Goal: Transaction & Acquisition: Purchase product/service

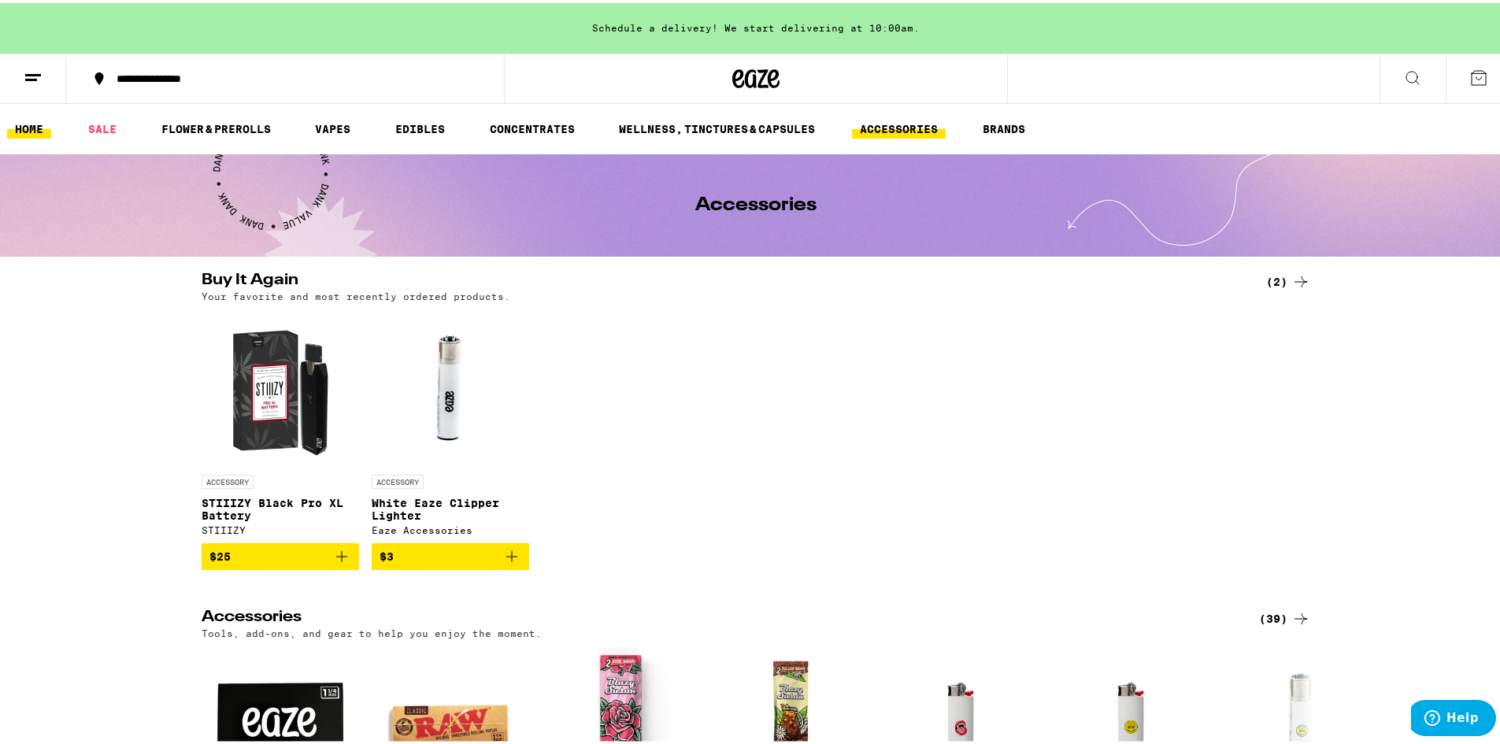
click at [35, 125] on link "HOME" at bounding box center [29, 126] width 44 height 19
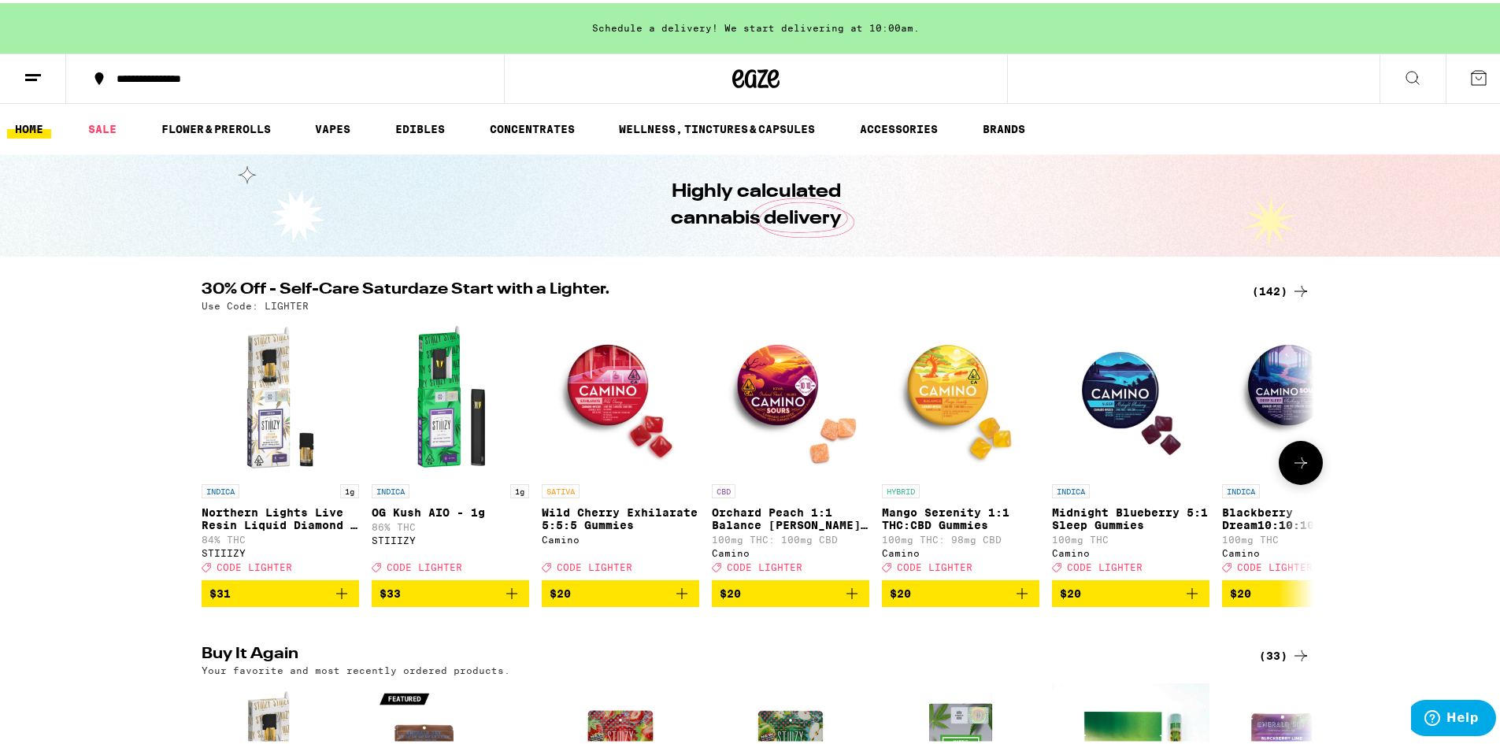
click at [1294, 465] on icon at bounding box center [1300, 459] width 19 height 19
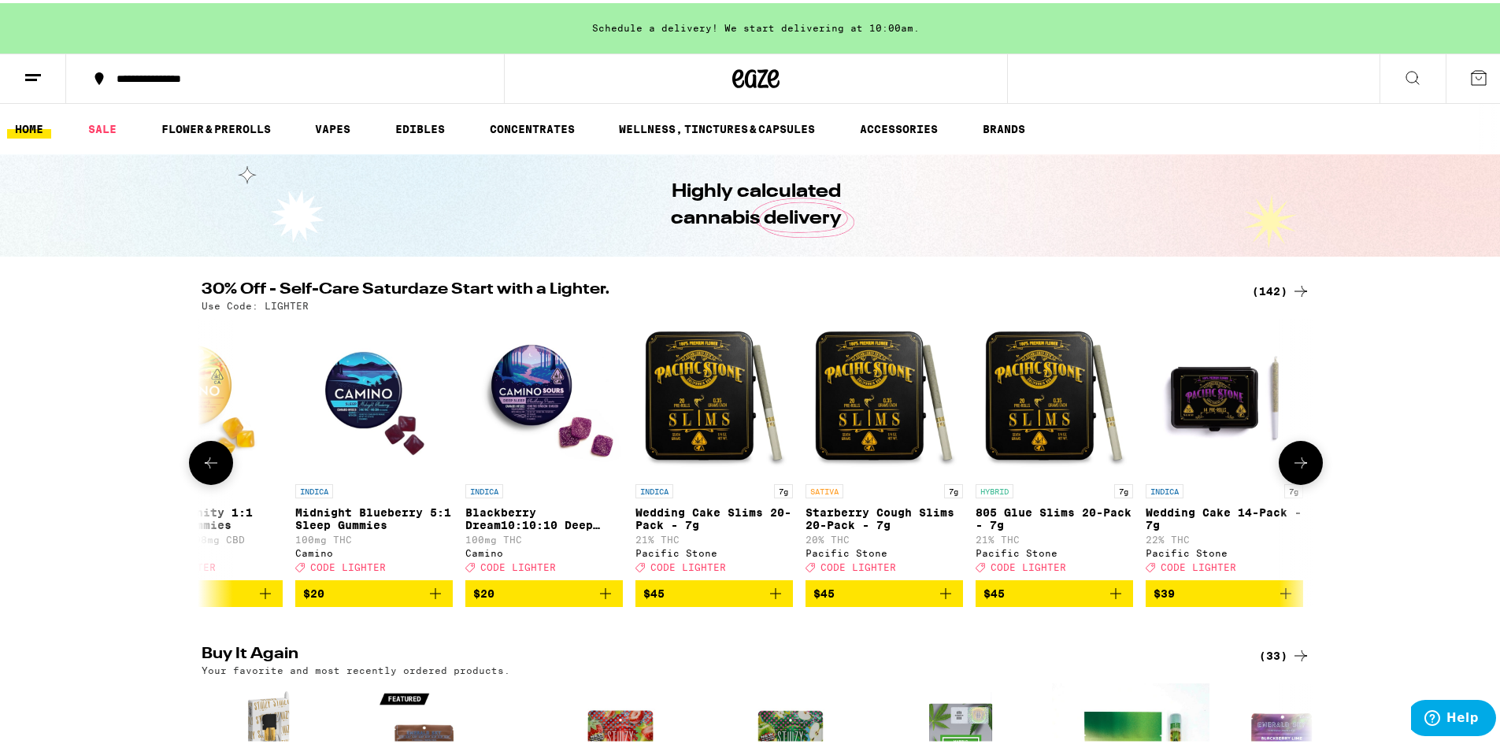
scroll to position [0, 937]
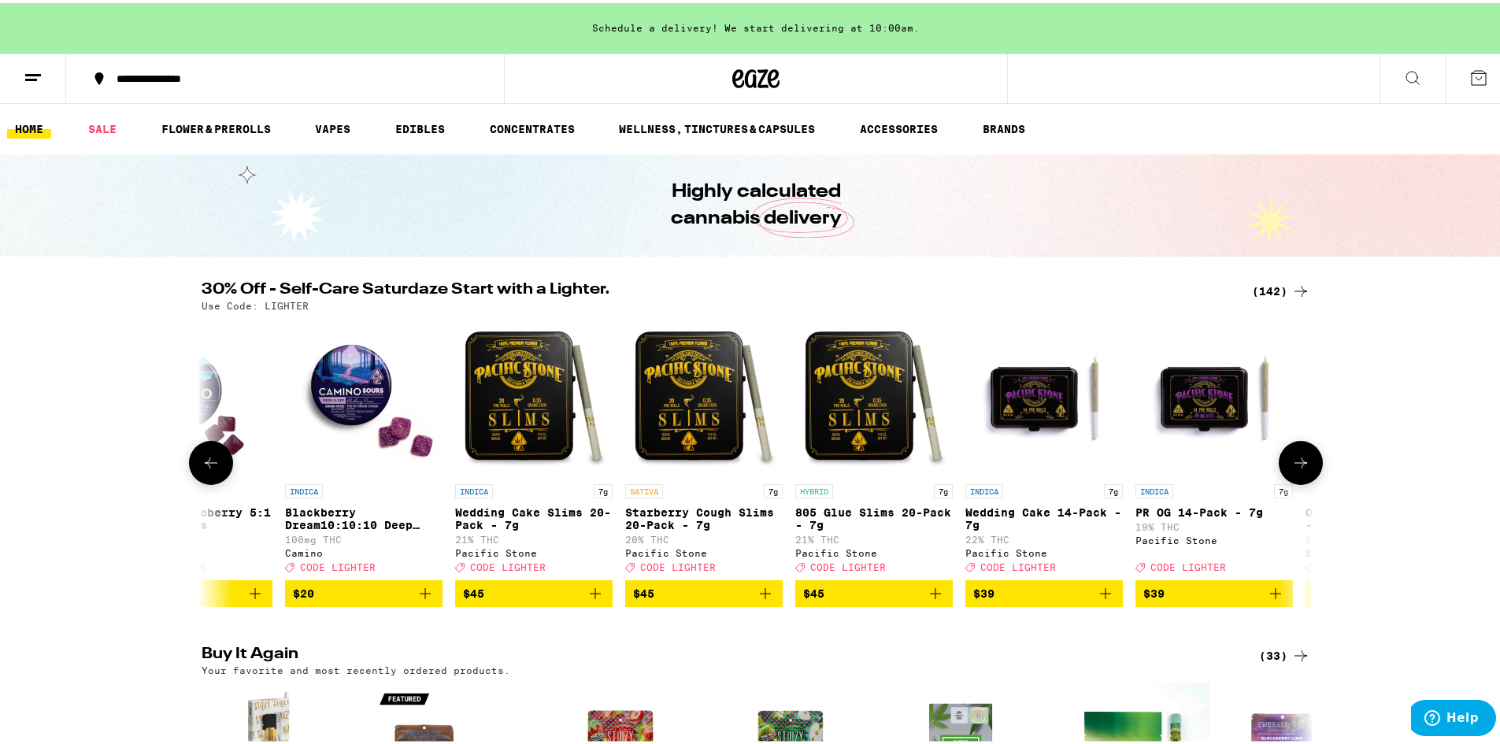
click at [1294, 465] on icon at bounding box center [1300, 459] width 19 height 19
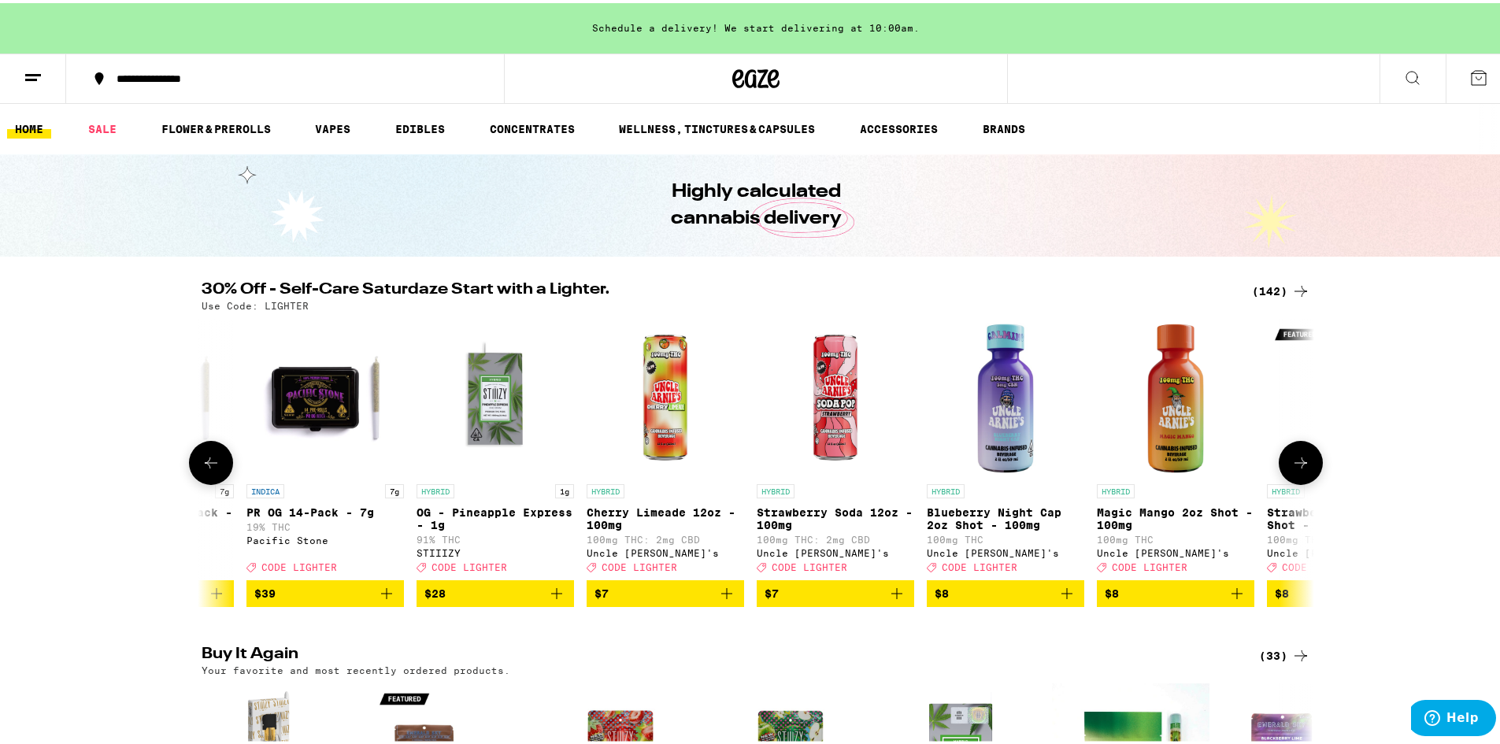
scroll to position [0, 1874]
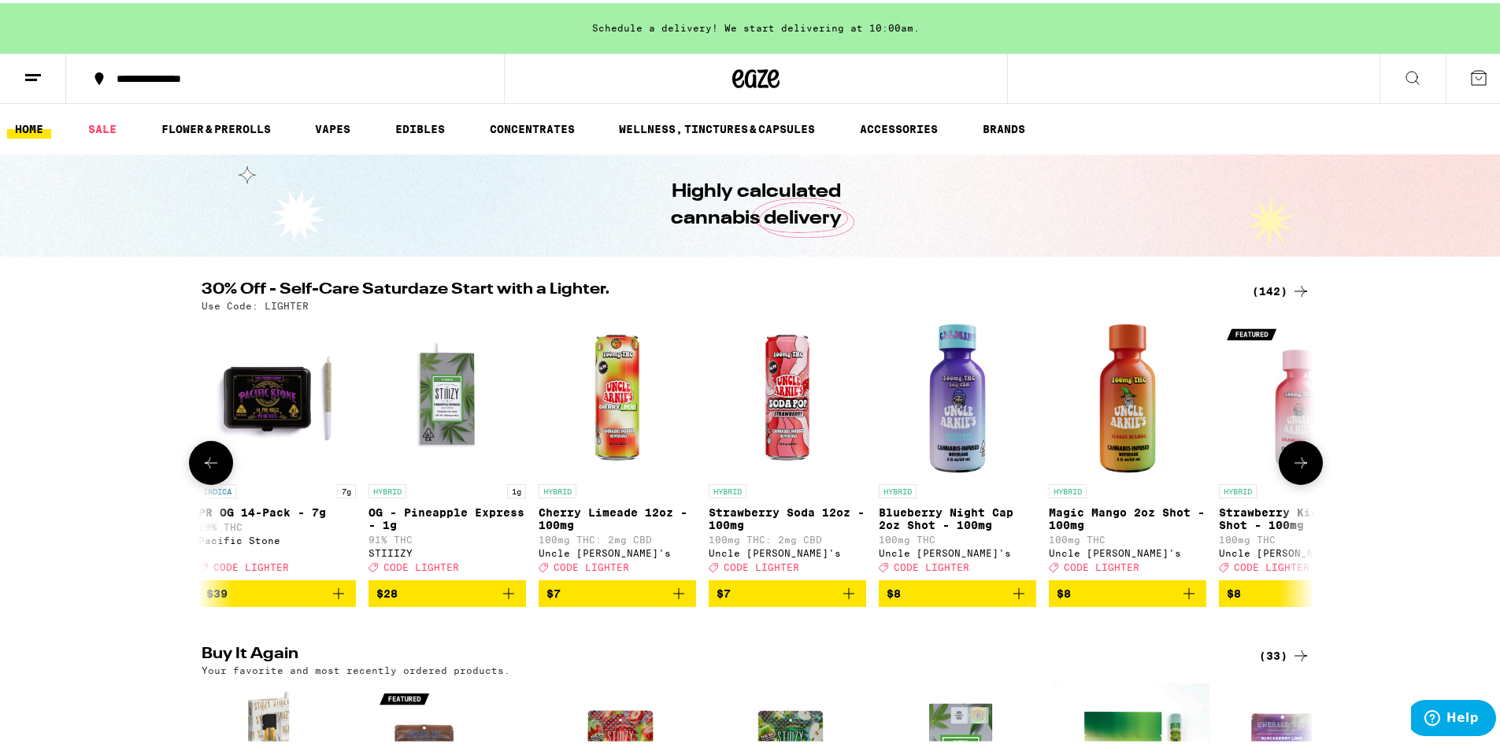
click at [1294, 465] on icon at bounding box center [1300, 459] width 19 height 19
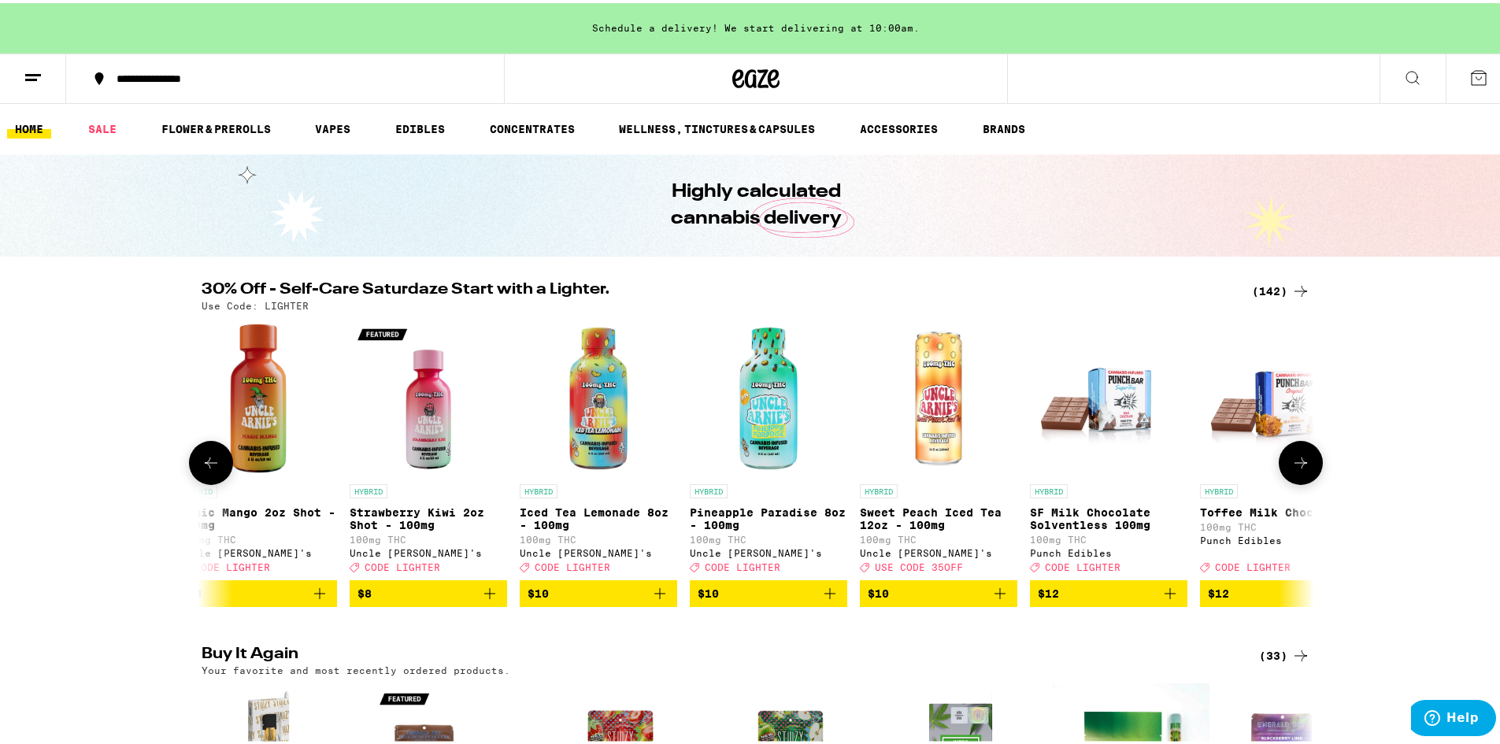
scroll to position [0, 2811]
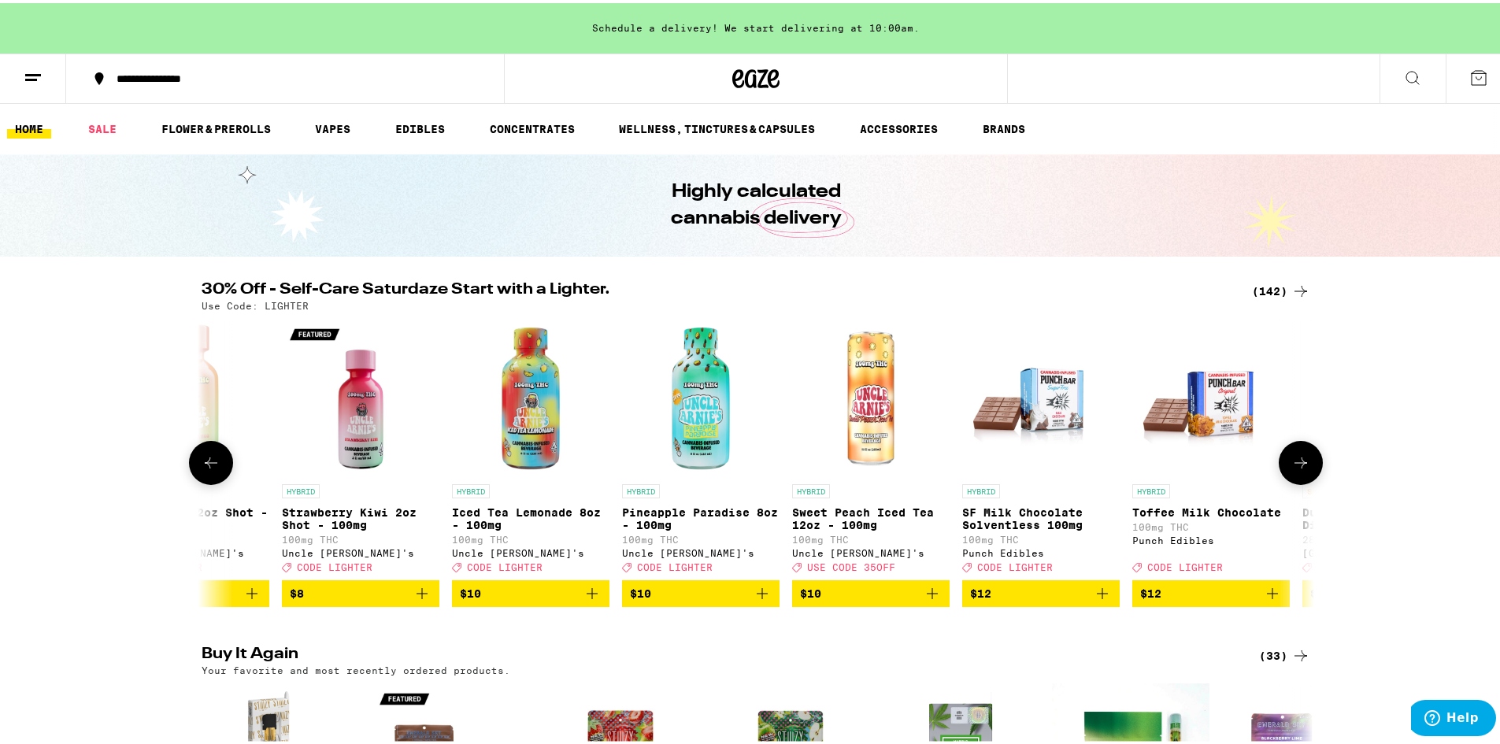
click at [1294, 465] on icon at bounding box center [1300, 459] width 19 height 19
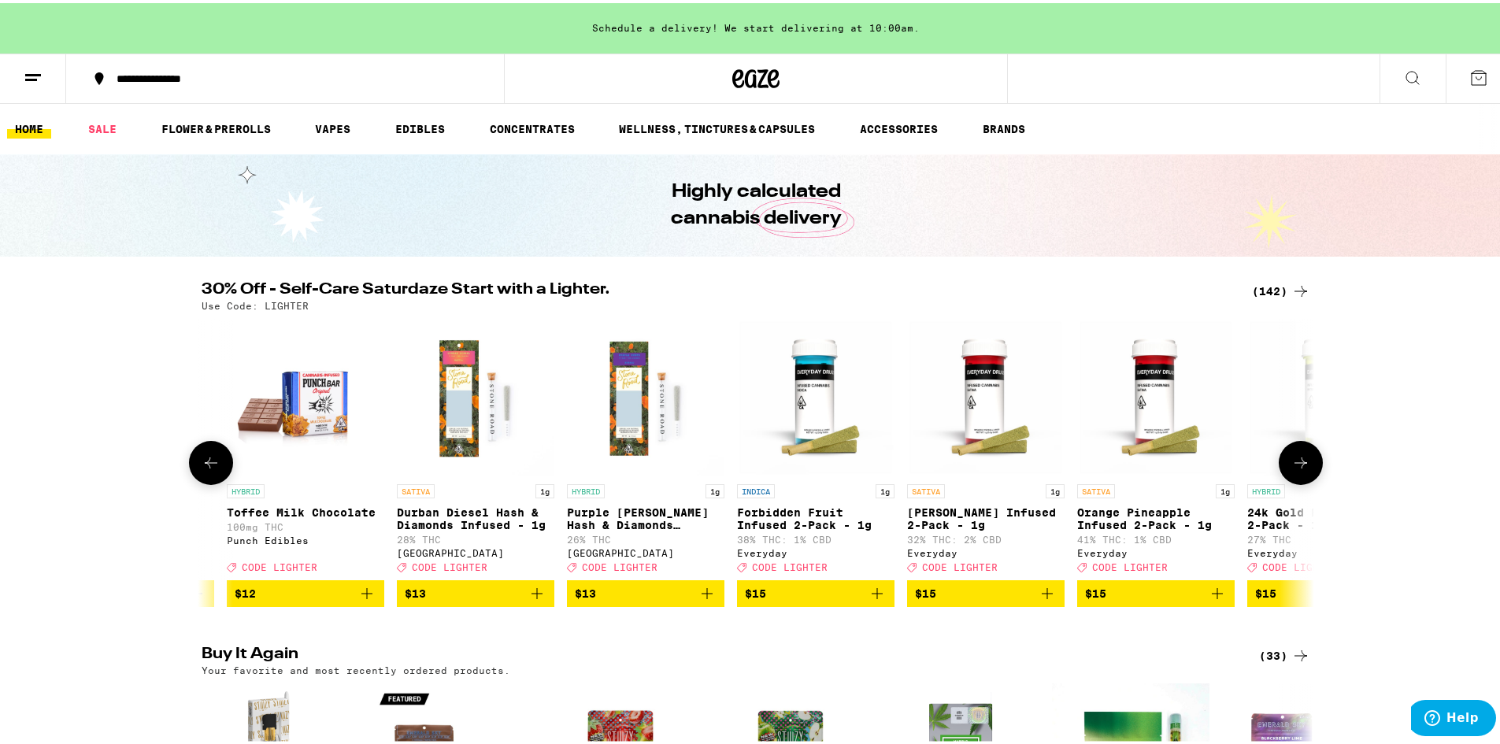
scroll to position [0, 3748]
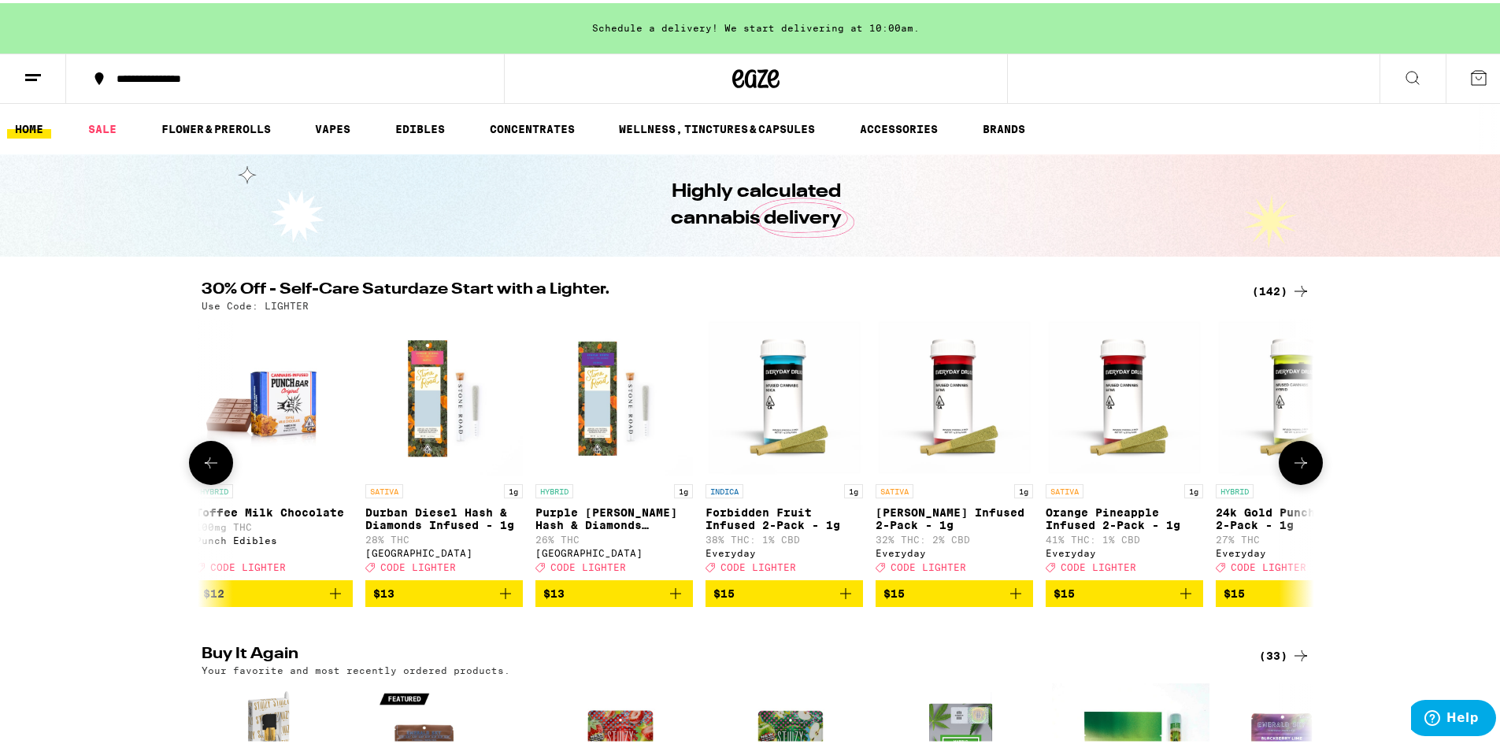
click at [1294, 465] on icon at bounding box center [1300, 459] width 19 height 19
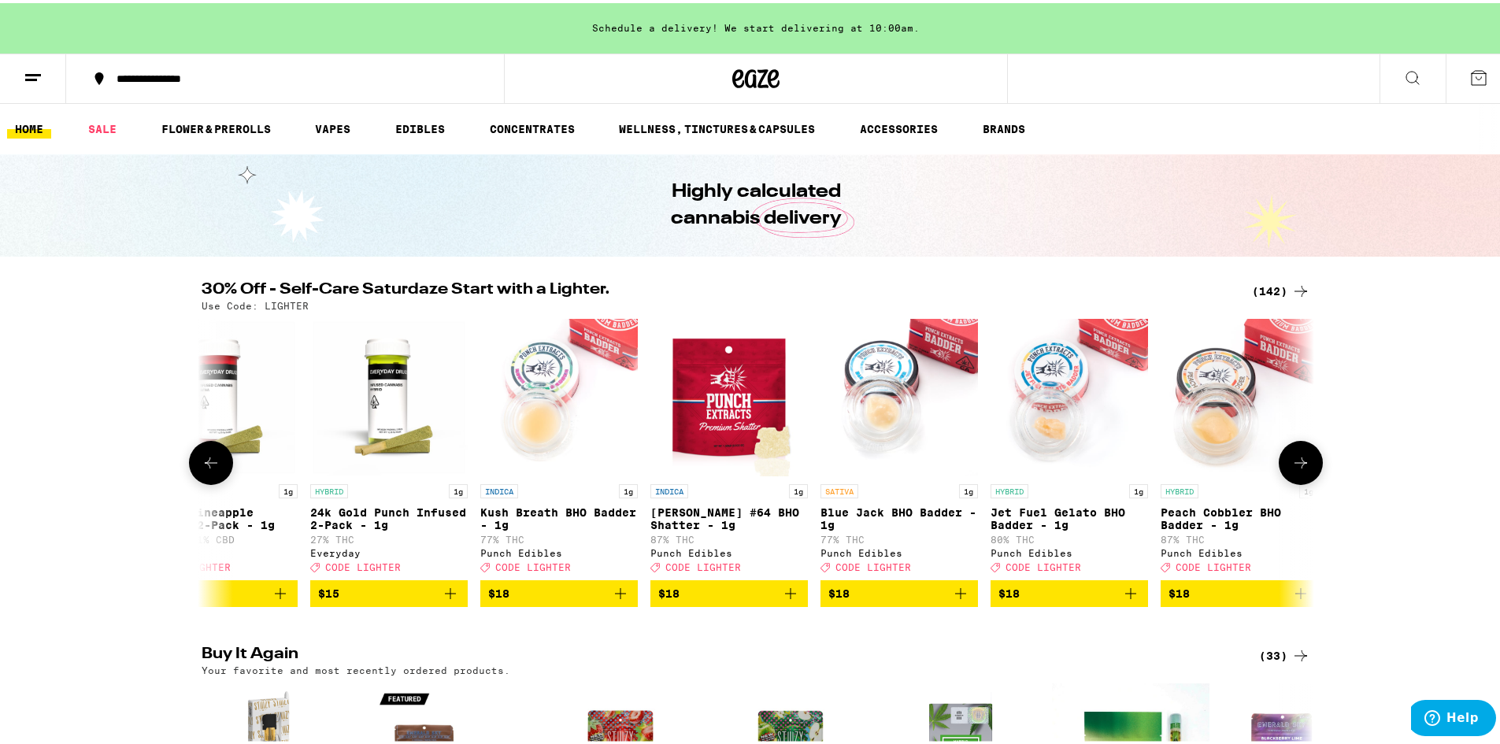
scroll to position [0, 4684]
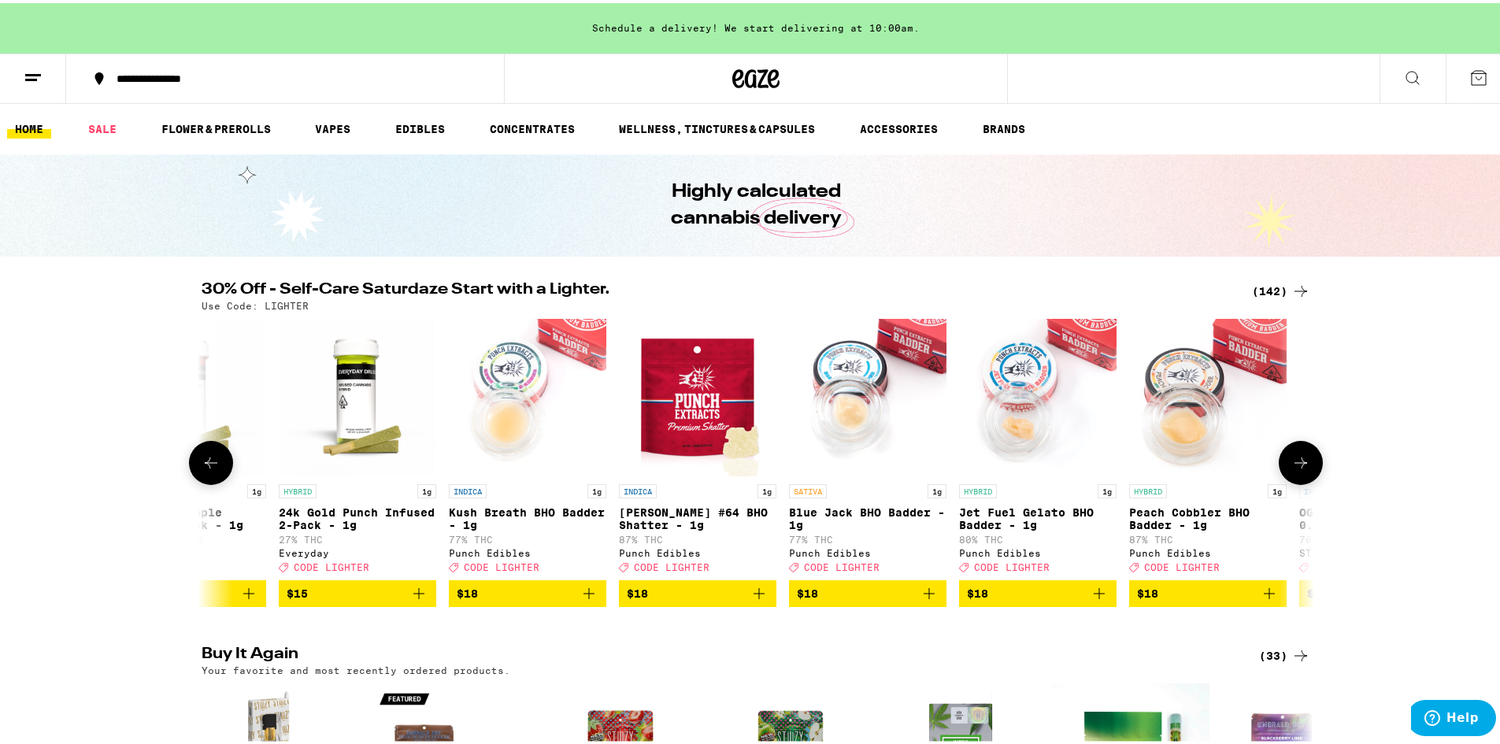
click at [1307, 455] on button at bounding box center [1301, 460] width 44 height 44
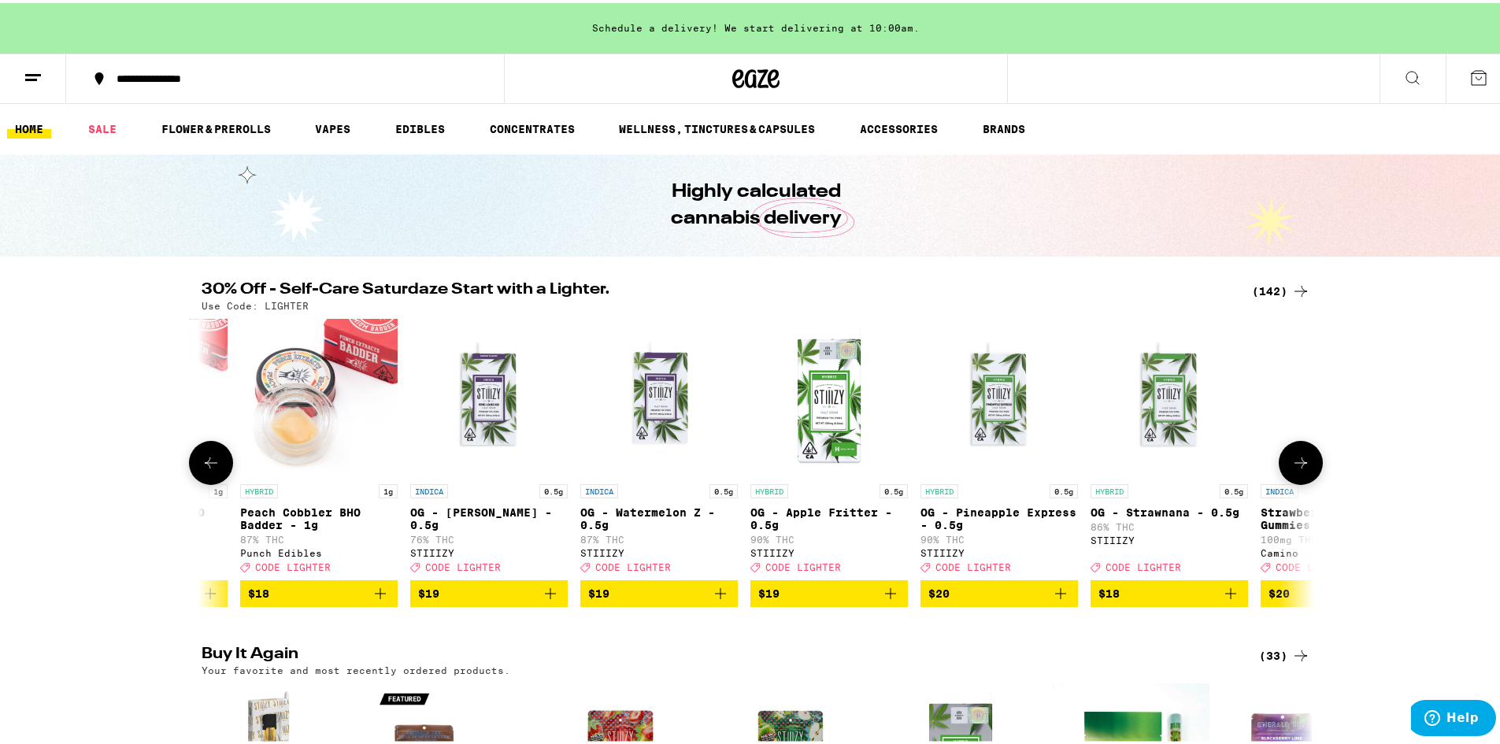
scroll to position [0, 5621]
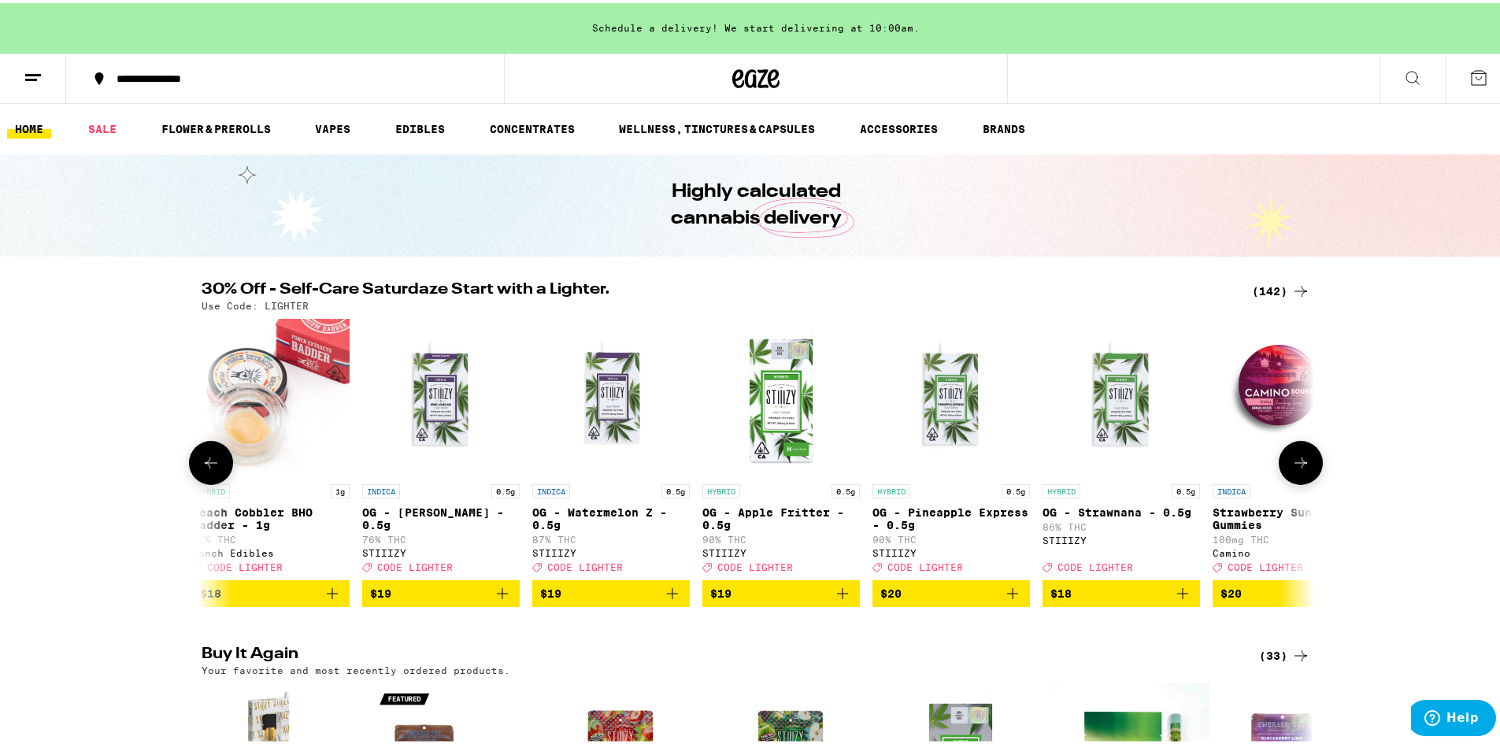
click at [1307, 455] on button at bounding box center [1301, 460] width 44 height 44
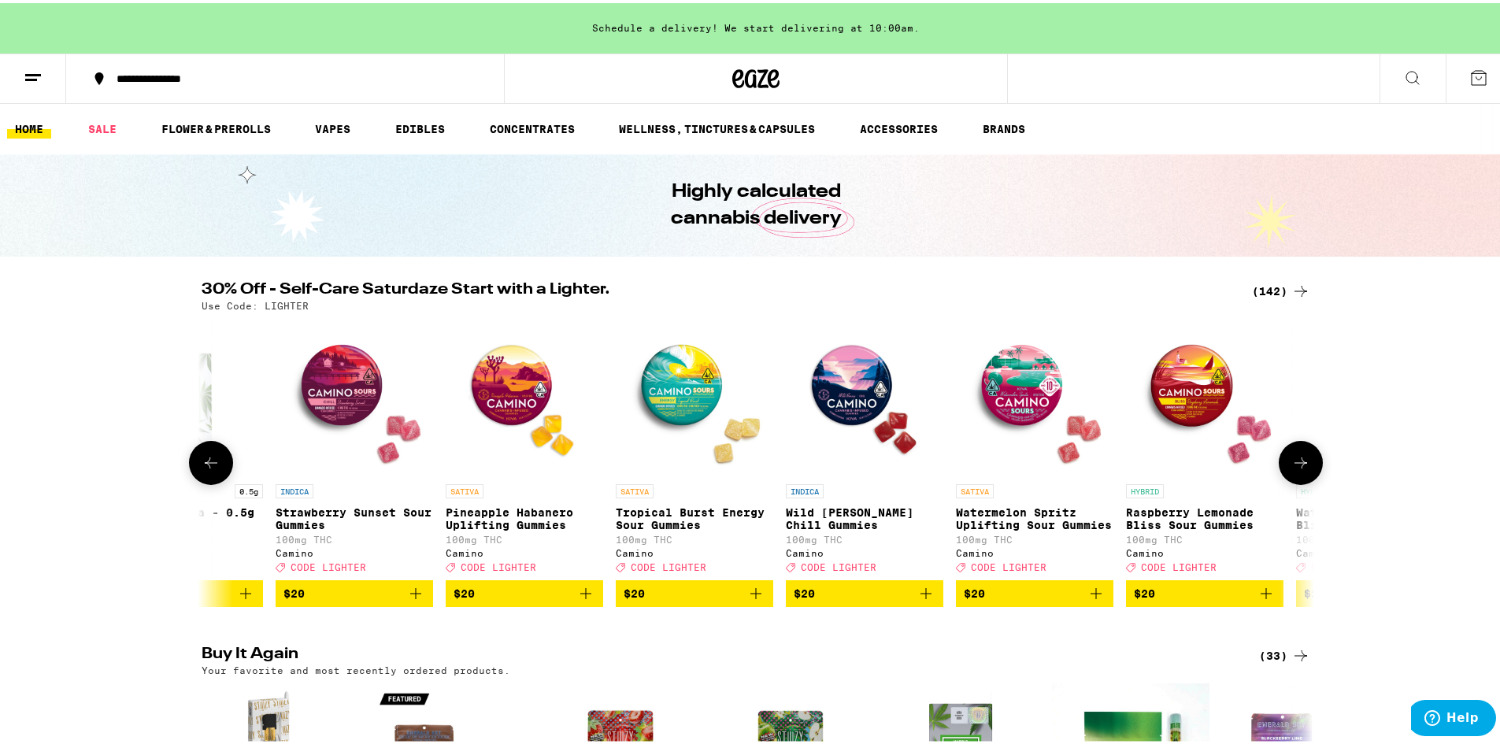
click at [1307, 455] on button at bounding box center [1301, 460] width 44 height 44
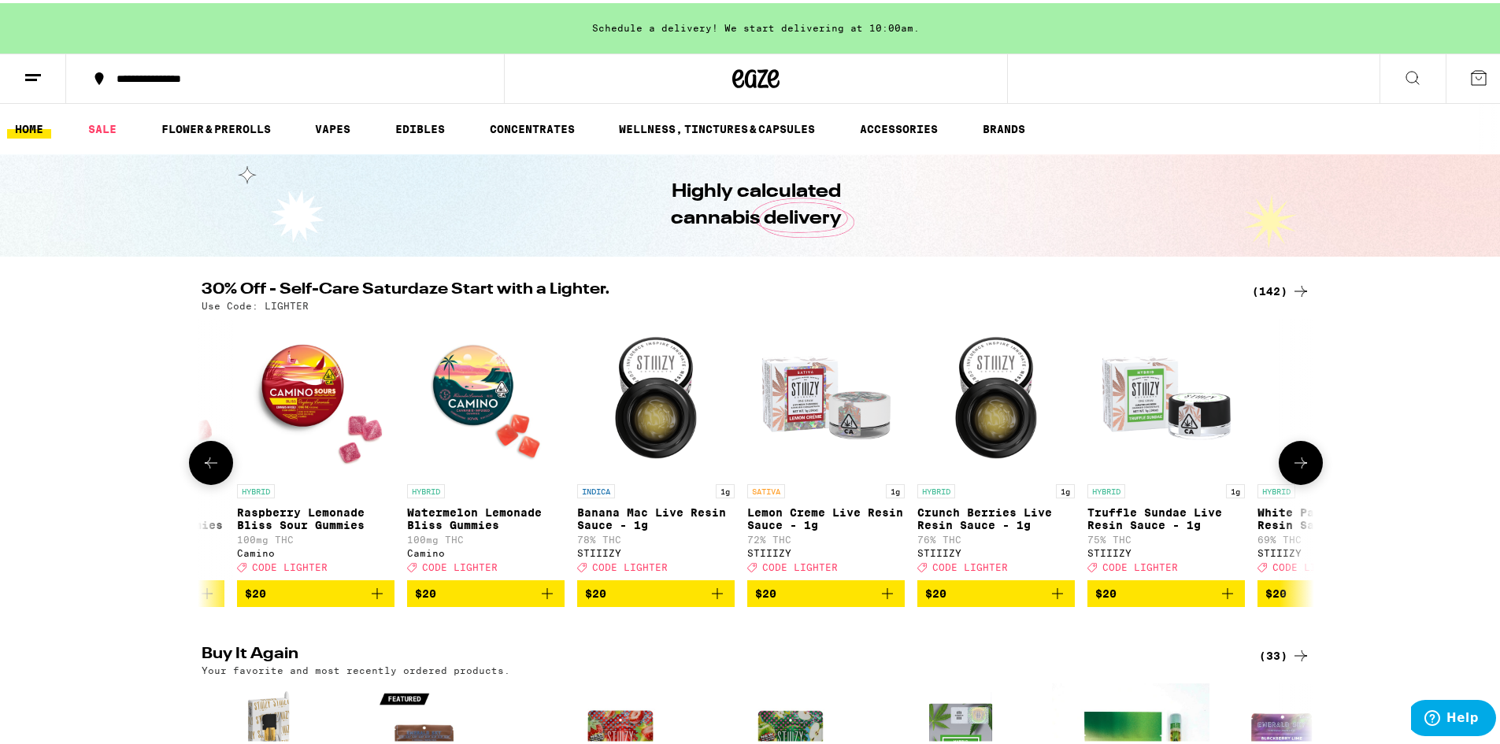
scroll to position [0, 7495]
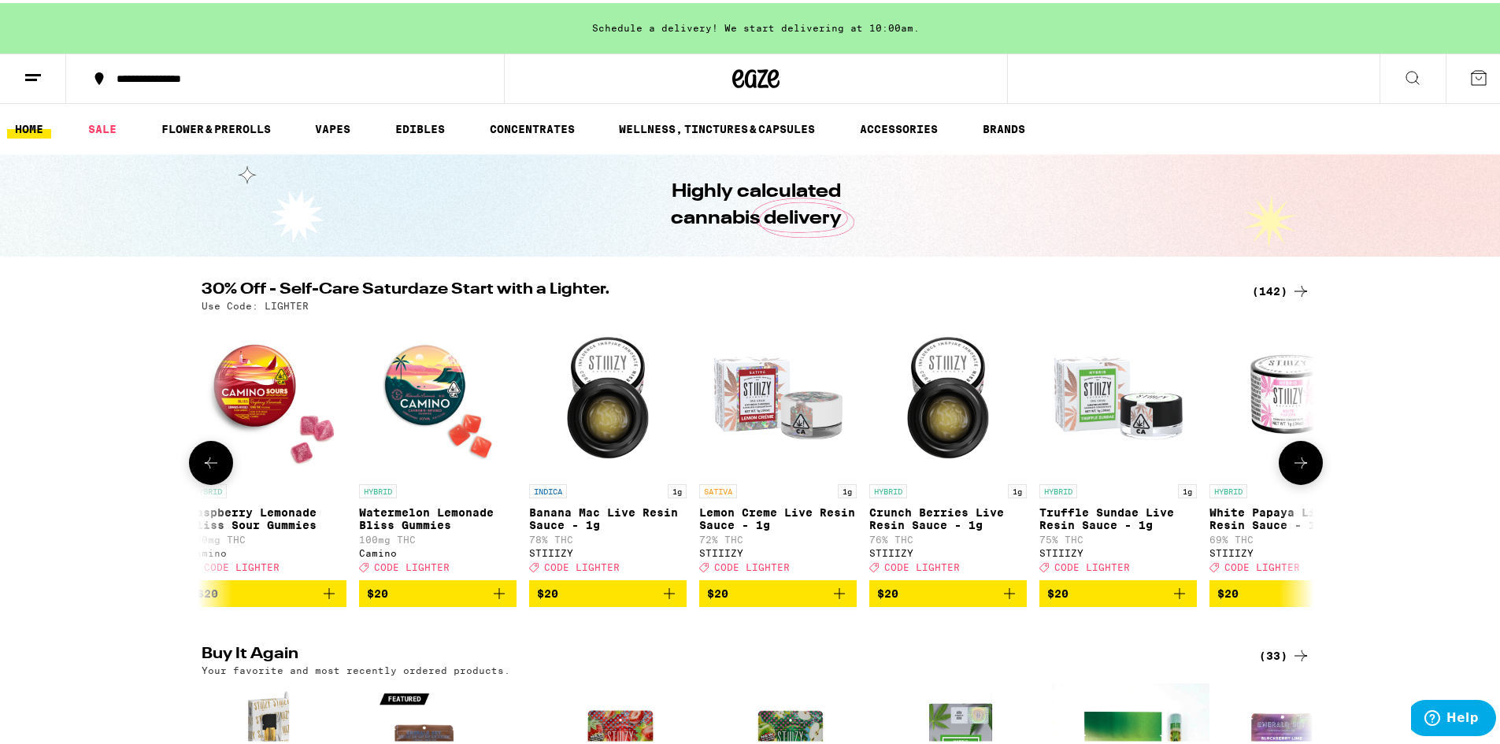
click at [1311, 451] on div at bounding box center [1301, 460] width 44 height 44
click at [1301, 463] on icon at bounding box center [1300, 459] width 19 height 19
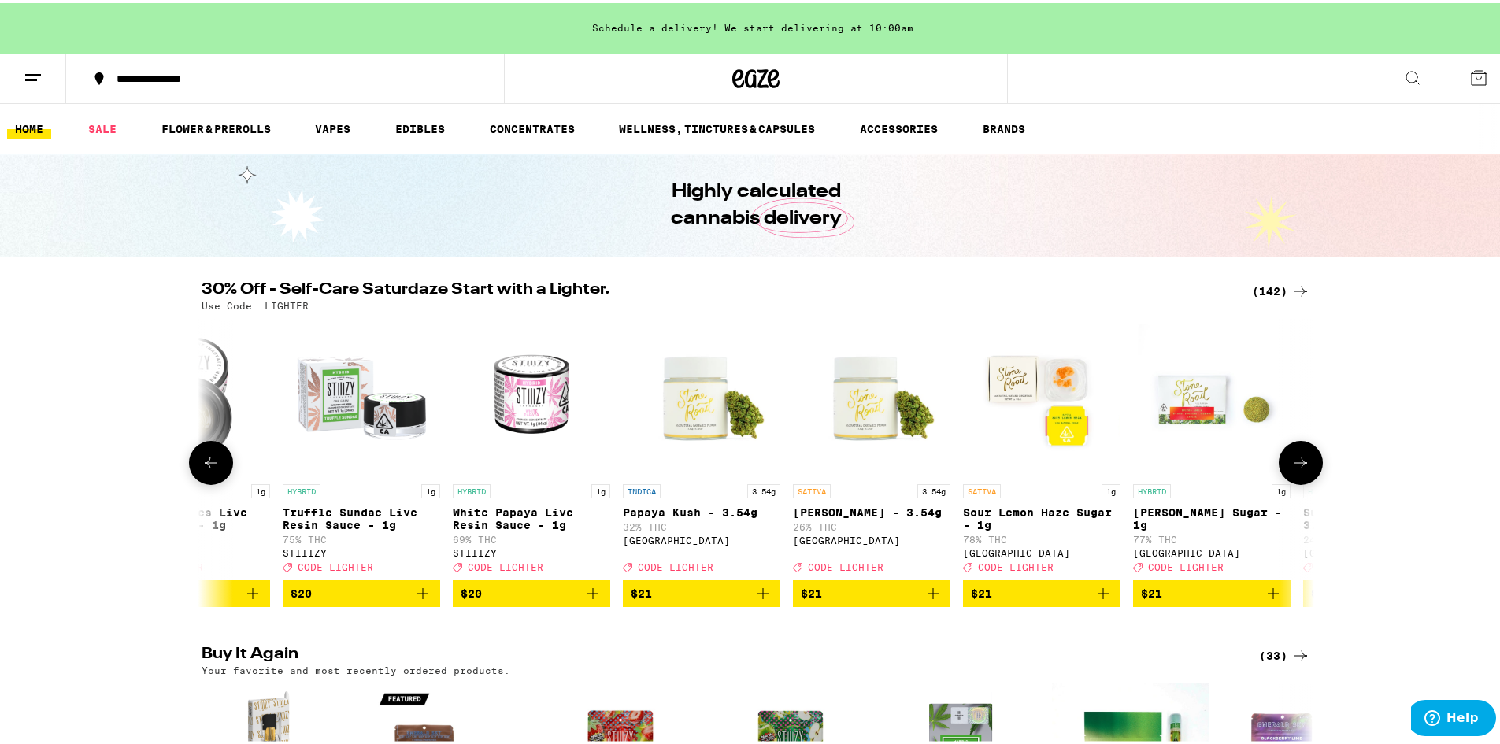
scroll to position [0, 8432]
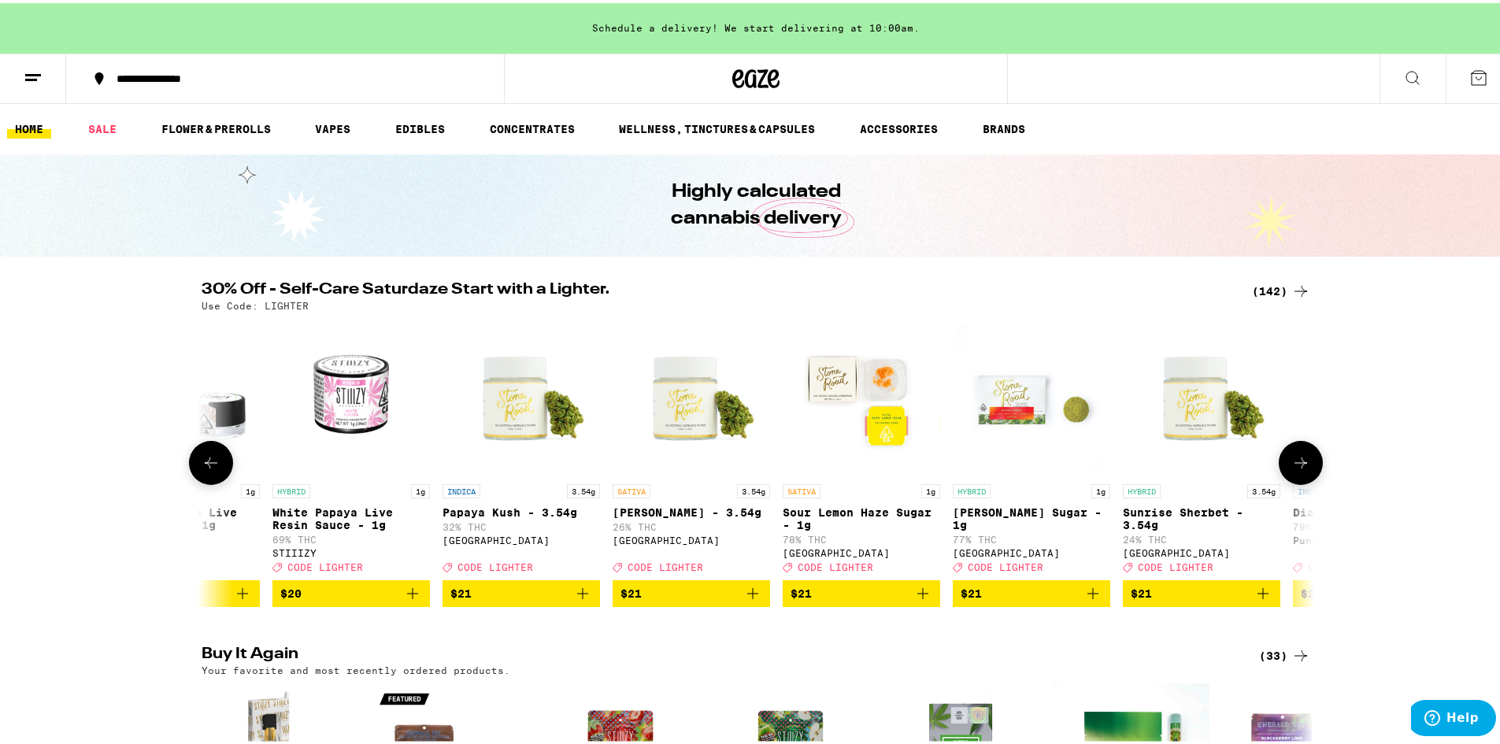
click at [1303, 462] on icon at bounding box center [1300, 459] width 19 height 19
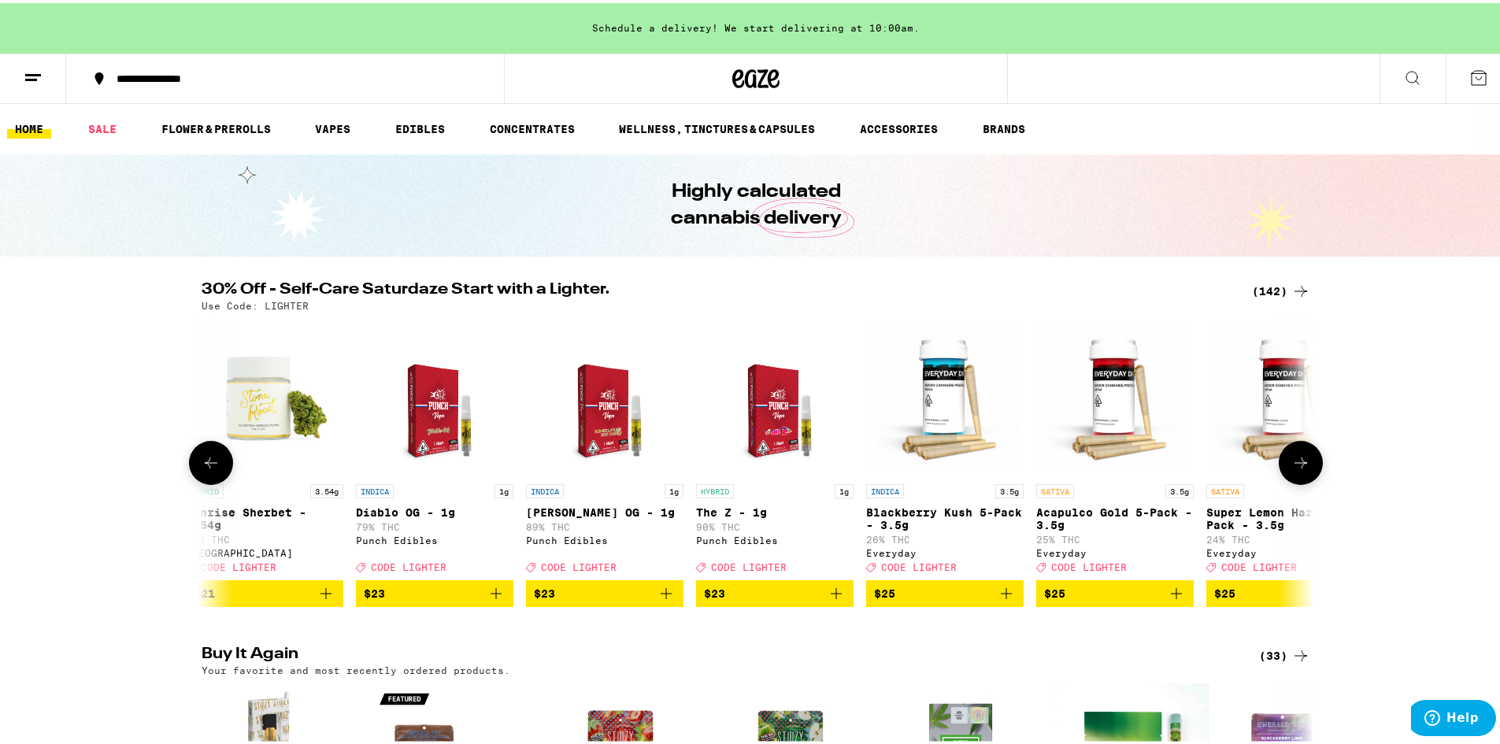
click at [1304, 461] on icon at bounding box center [1300, 459] width 19 height 19
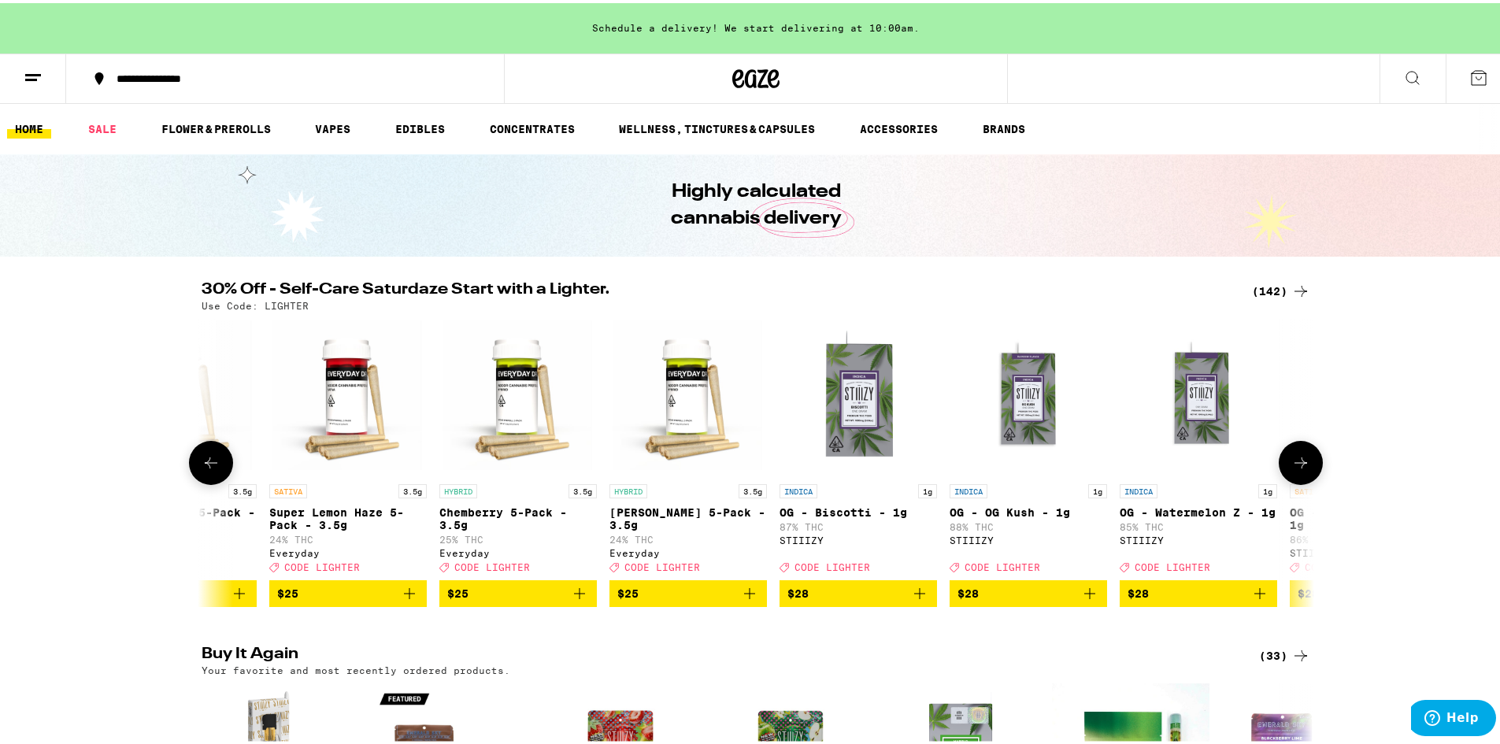
click at [1308, 460] on button at bounding box center [1301, 460] width 44 height 44
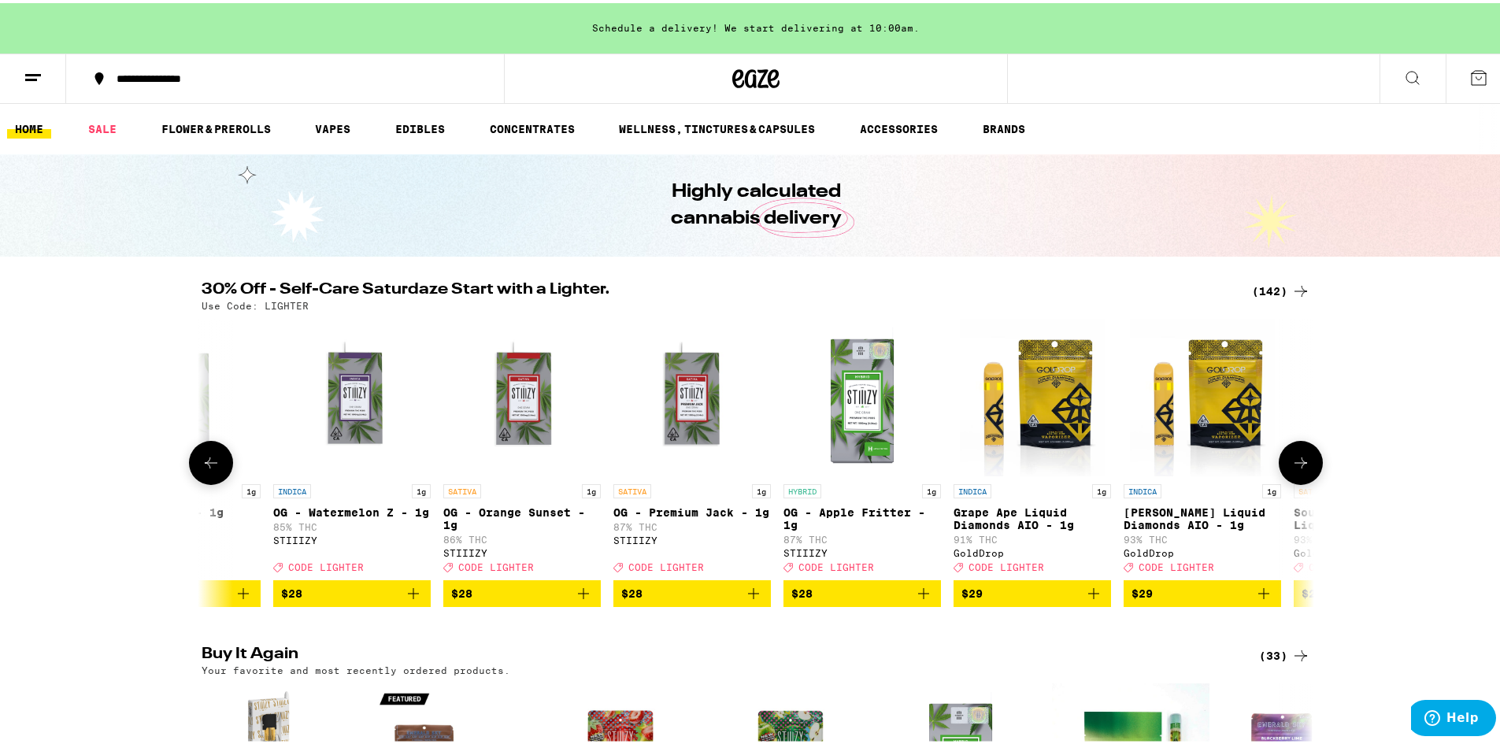
scroll to position [0, 11243]
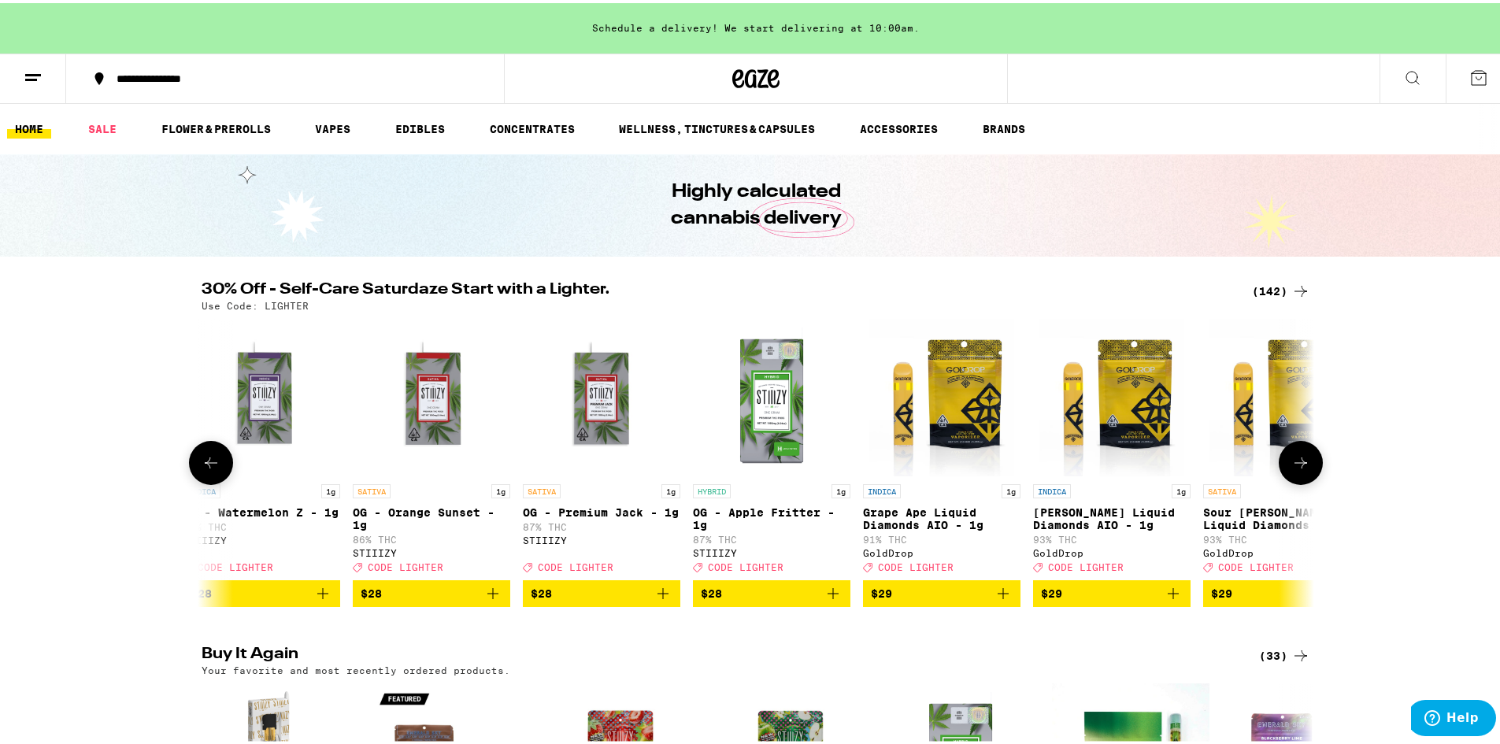
click at [1309, 458] on button at bounding box center [1301, 460] width 44 height 44
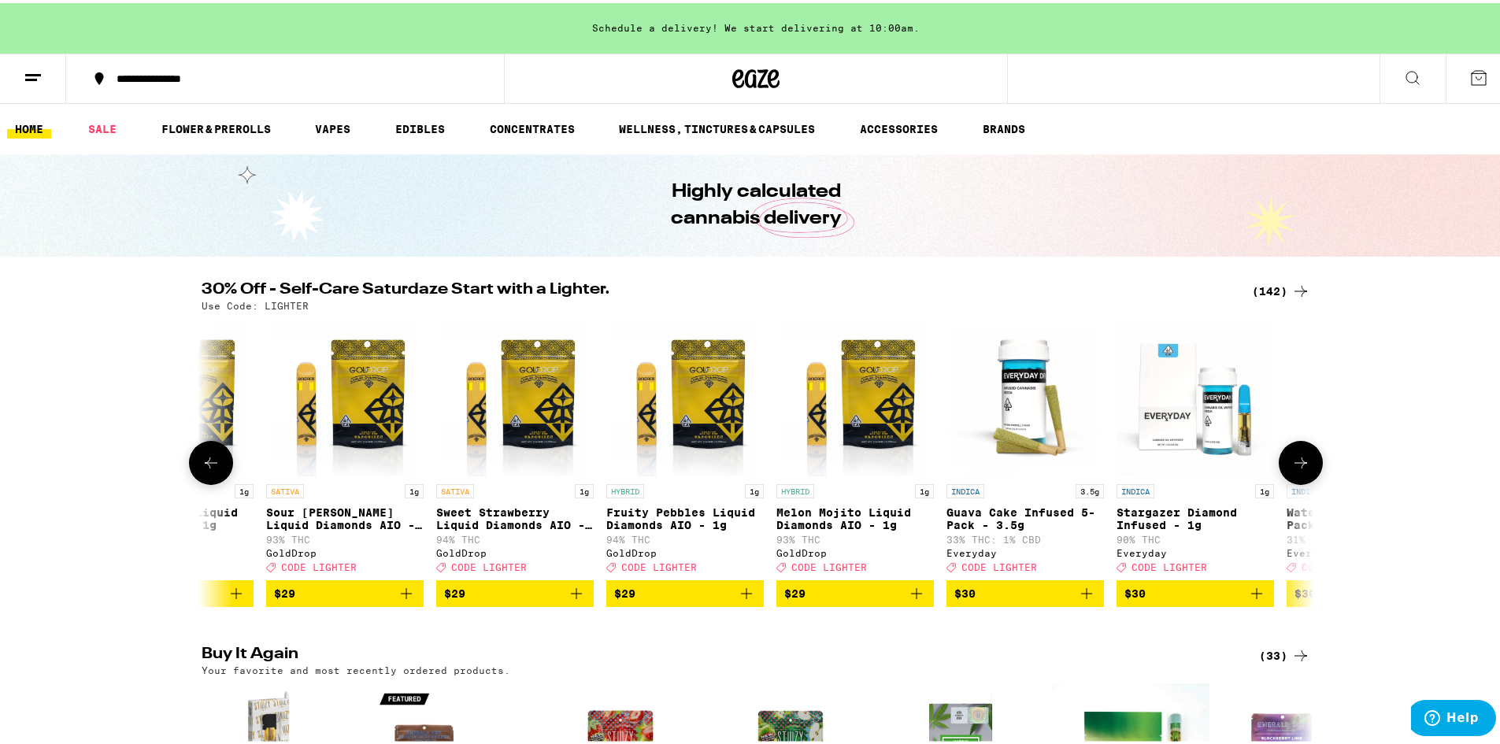
click at [1314, 457] on button at bounding box center [1301, 460] width 44 height 44
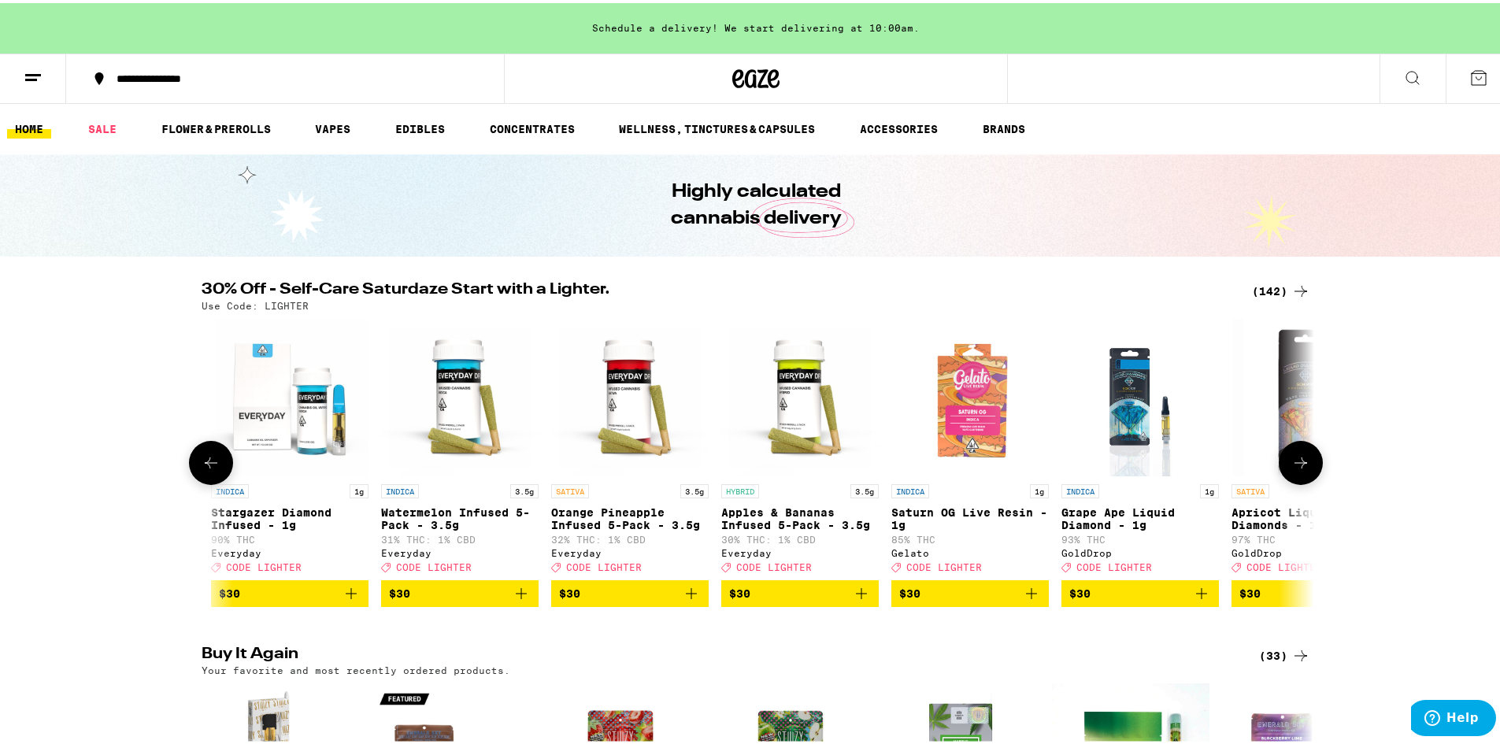
scroll to position [0, 13117]
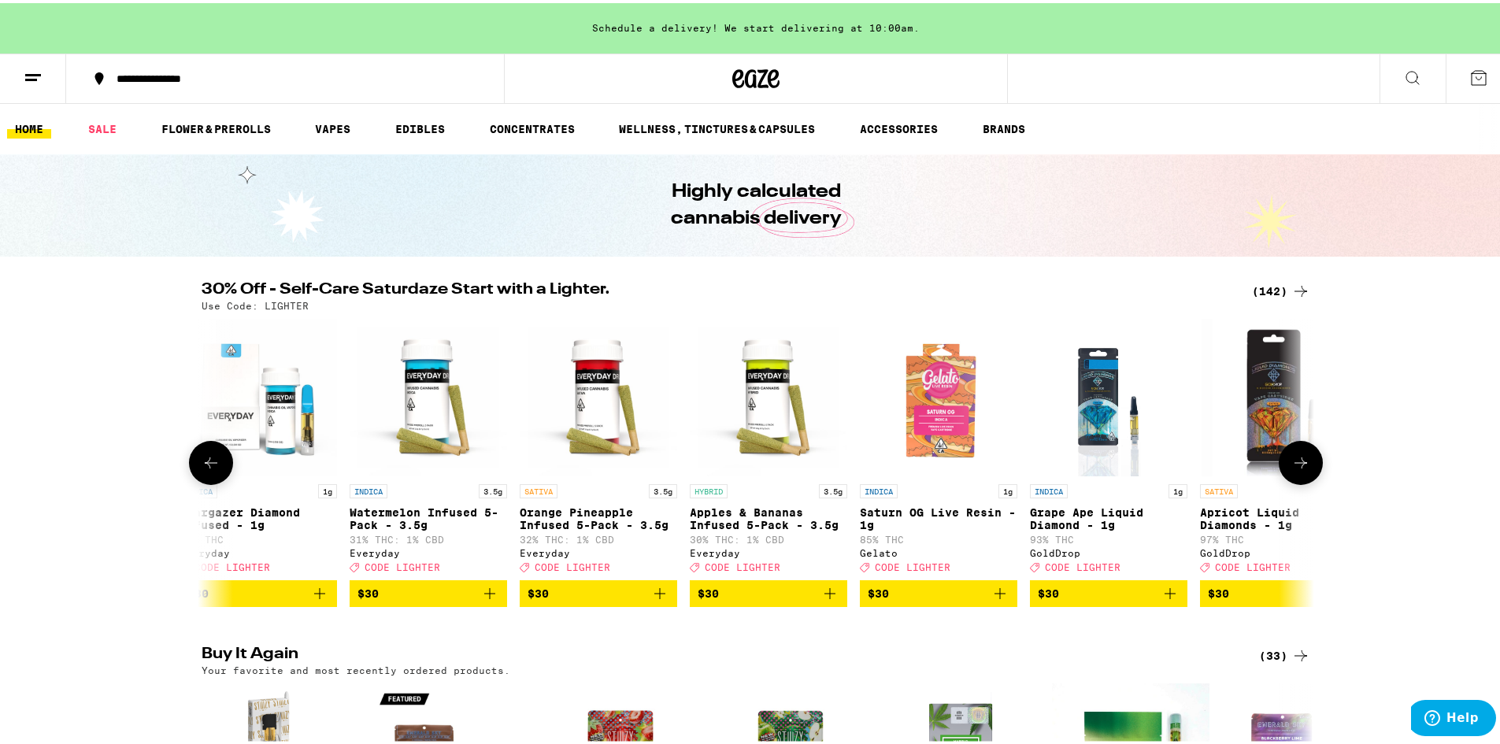
click at [1297, 458] on icon at bounding box center [1300, 459] width 19 height 19
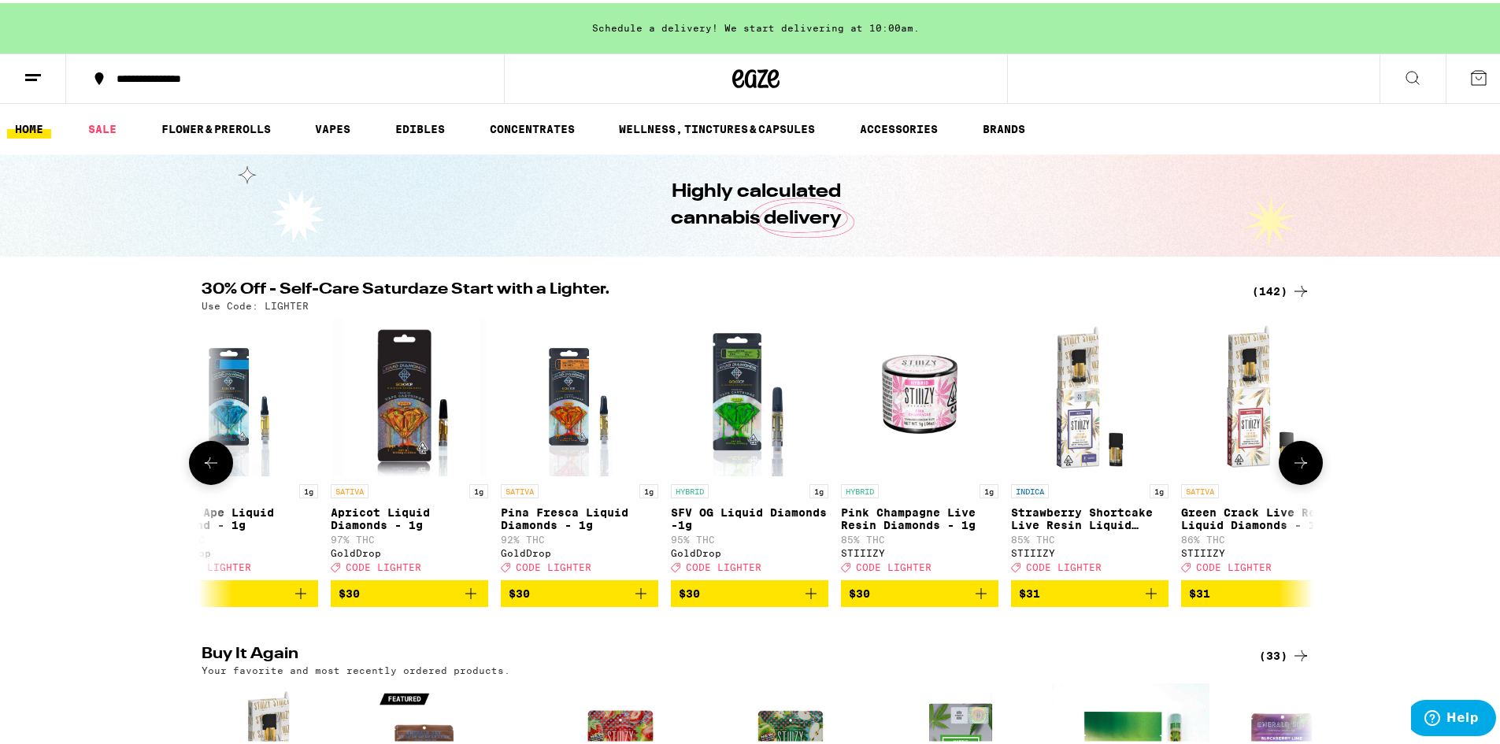
scroll to position [0, 14053]
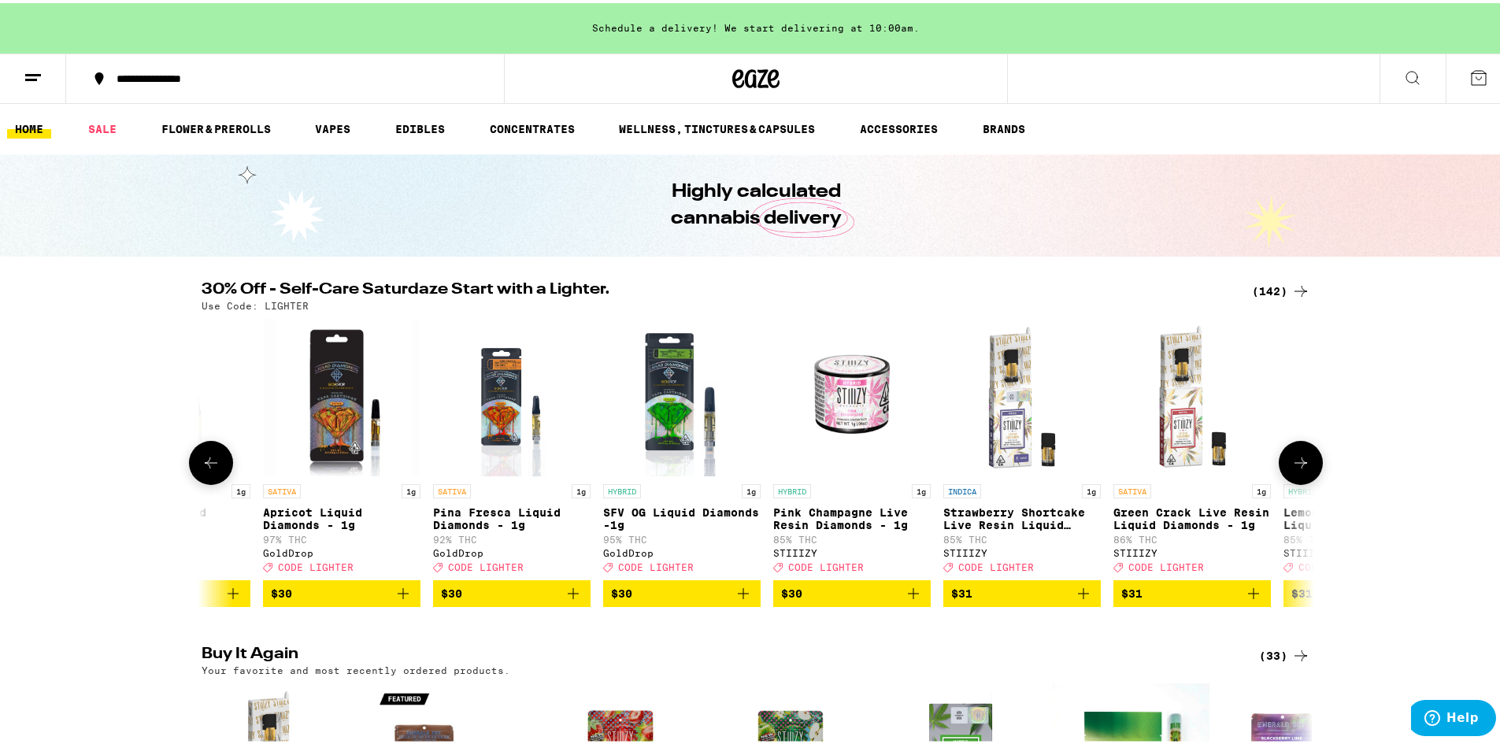
click at [1300, 468] on icon at bounding box center [1300, 459] width 19 height 19
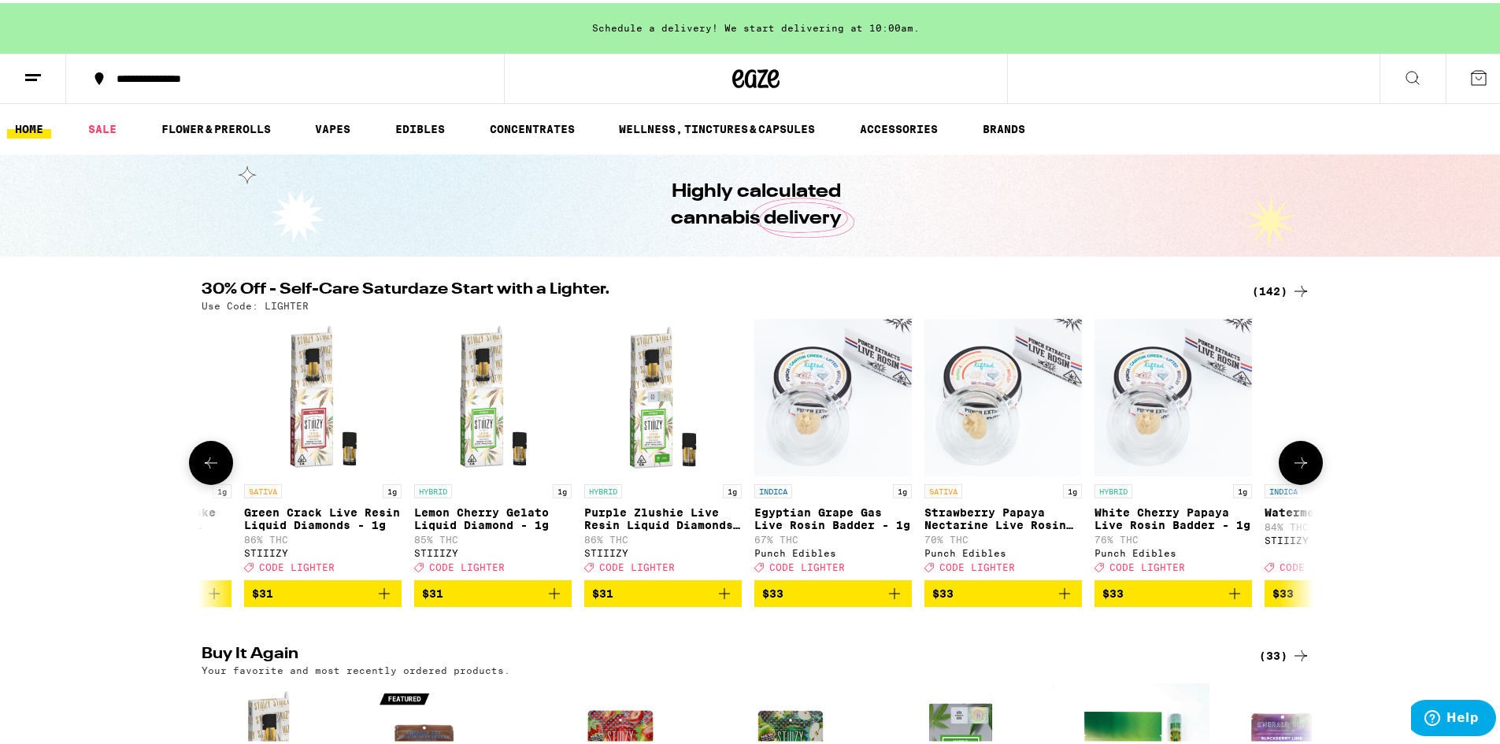
scroll to position [0, 14990]
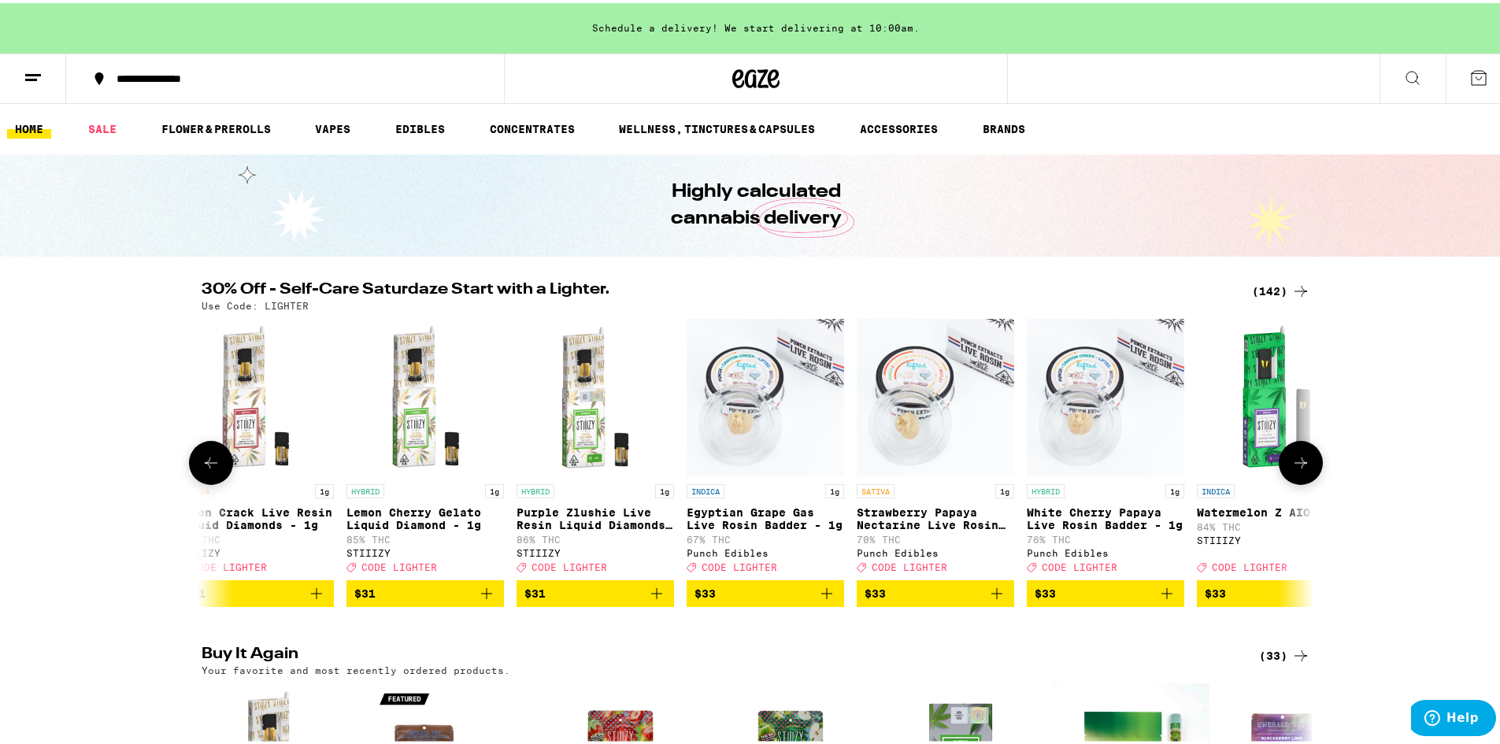
click at [1301, 468] on icon at bounding box center [1300, 459] width 19 height 19
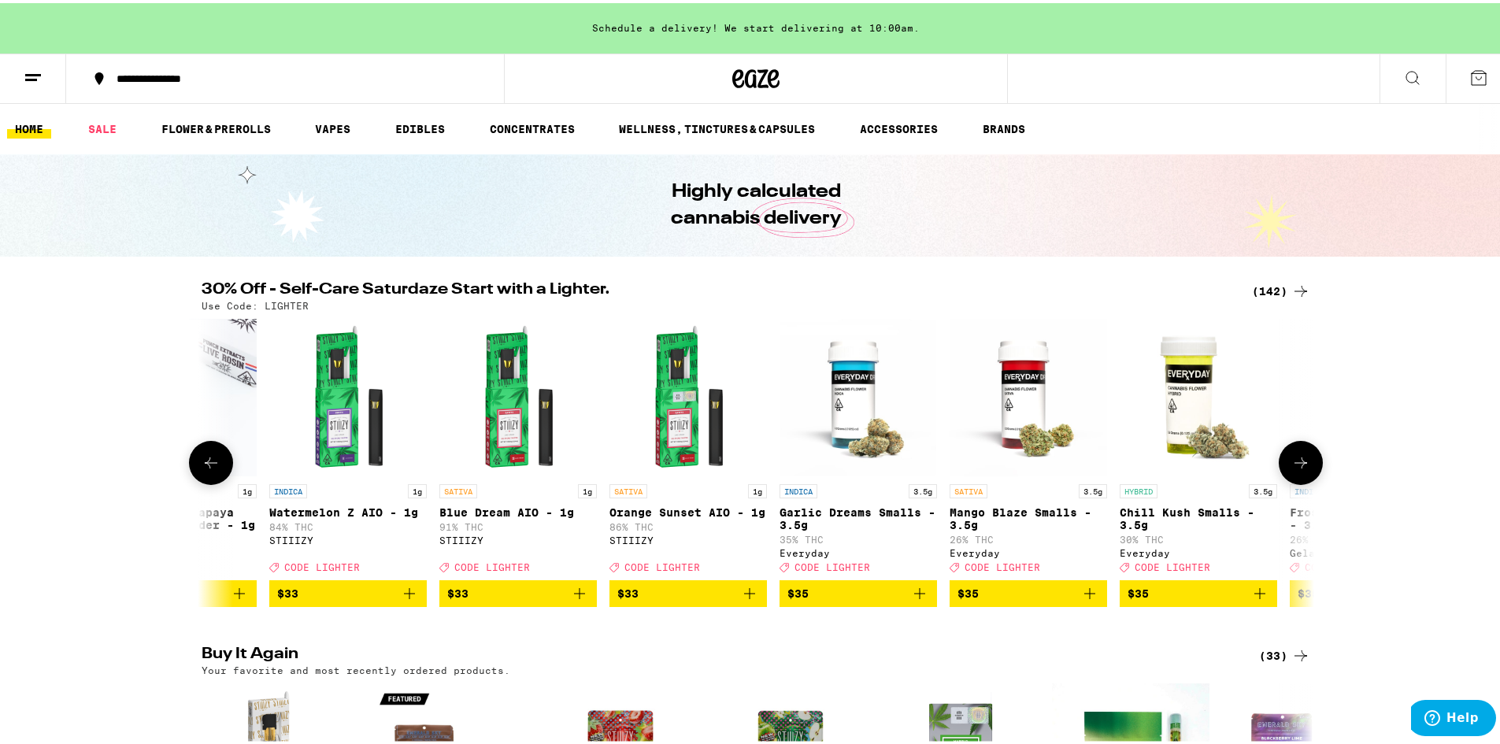
scroll to position [0, 15927]
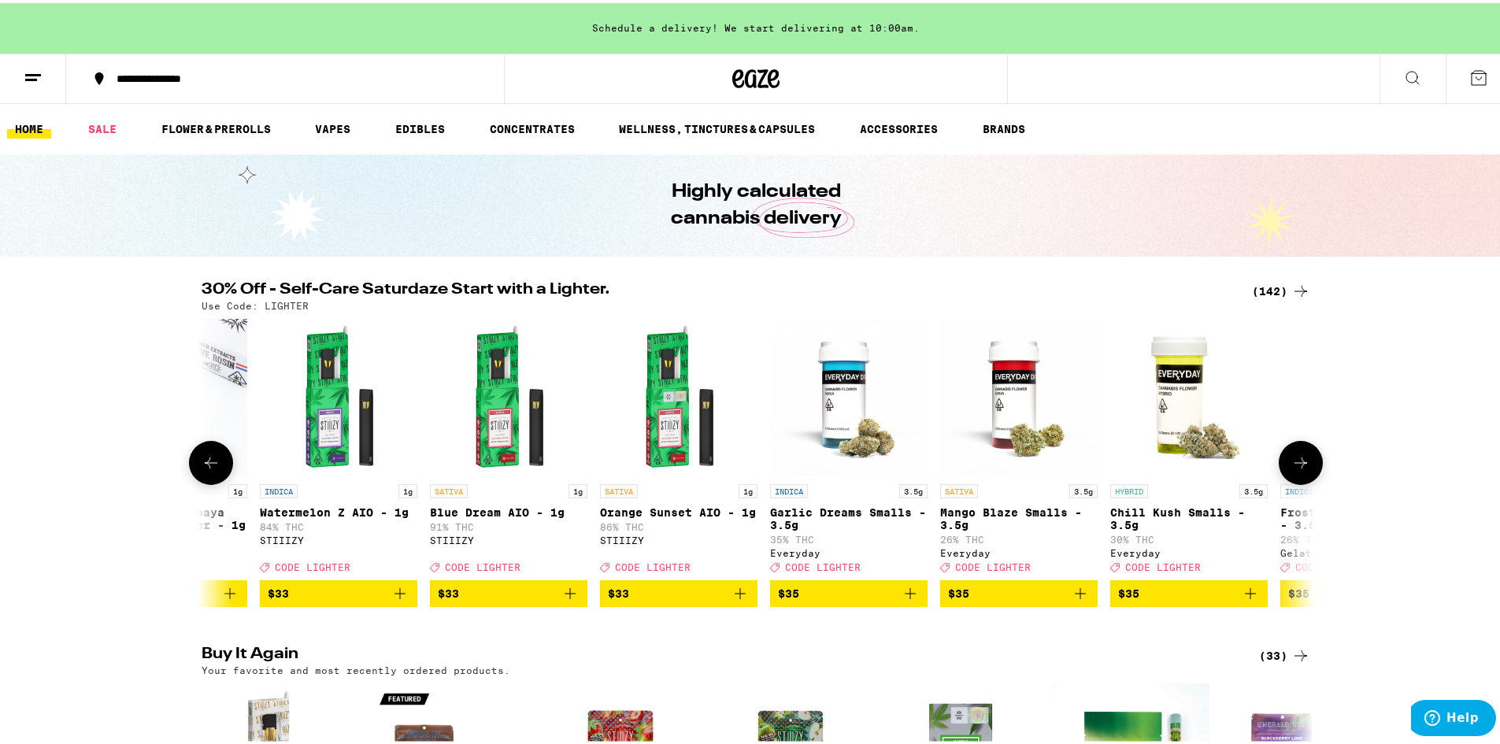
click at [1302, 468] on icon at bounding box center [1300, 459] width 19 height 19
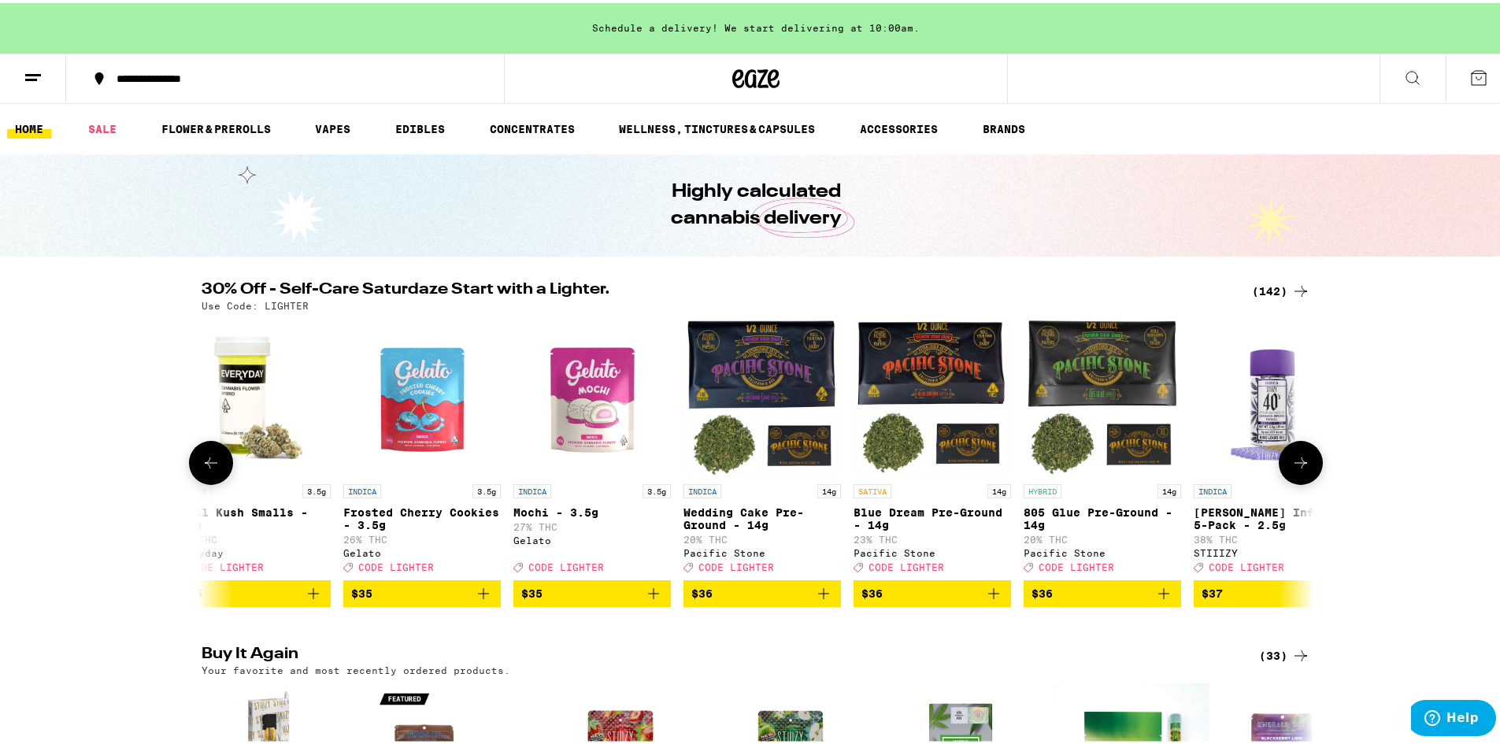
click at [1306, 467] on button at bounding box center [1301, 460] width 44 height 44
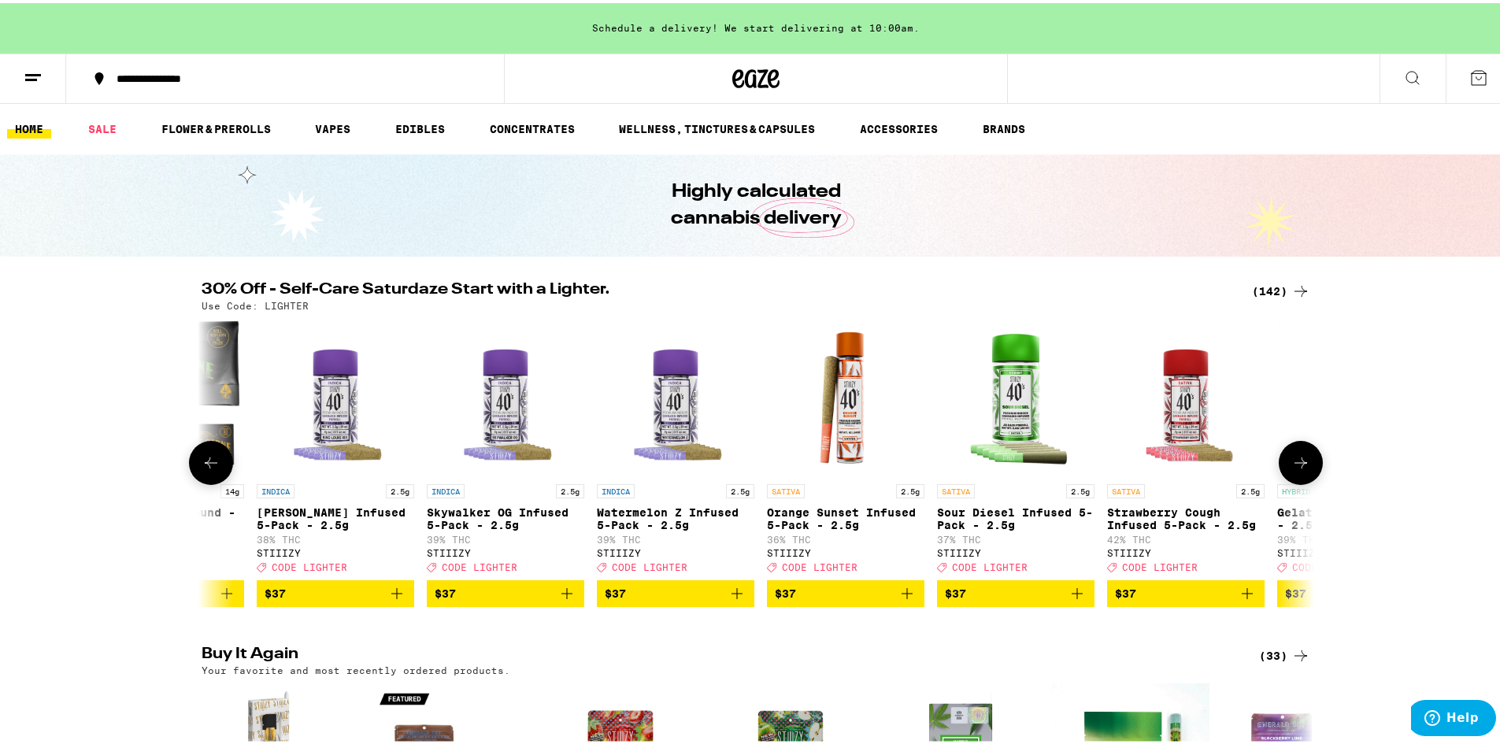
click at [1307, 467] on button at bounding box center [1301, 460] width 44 height 44
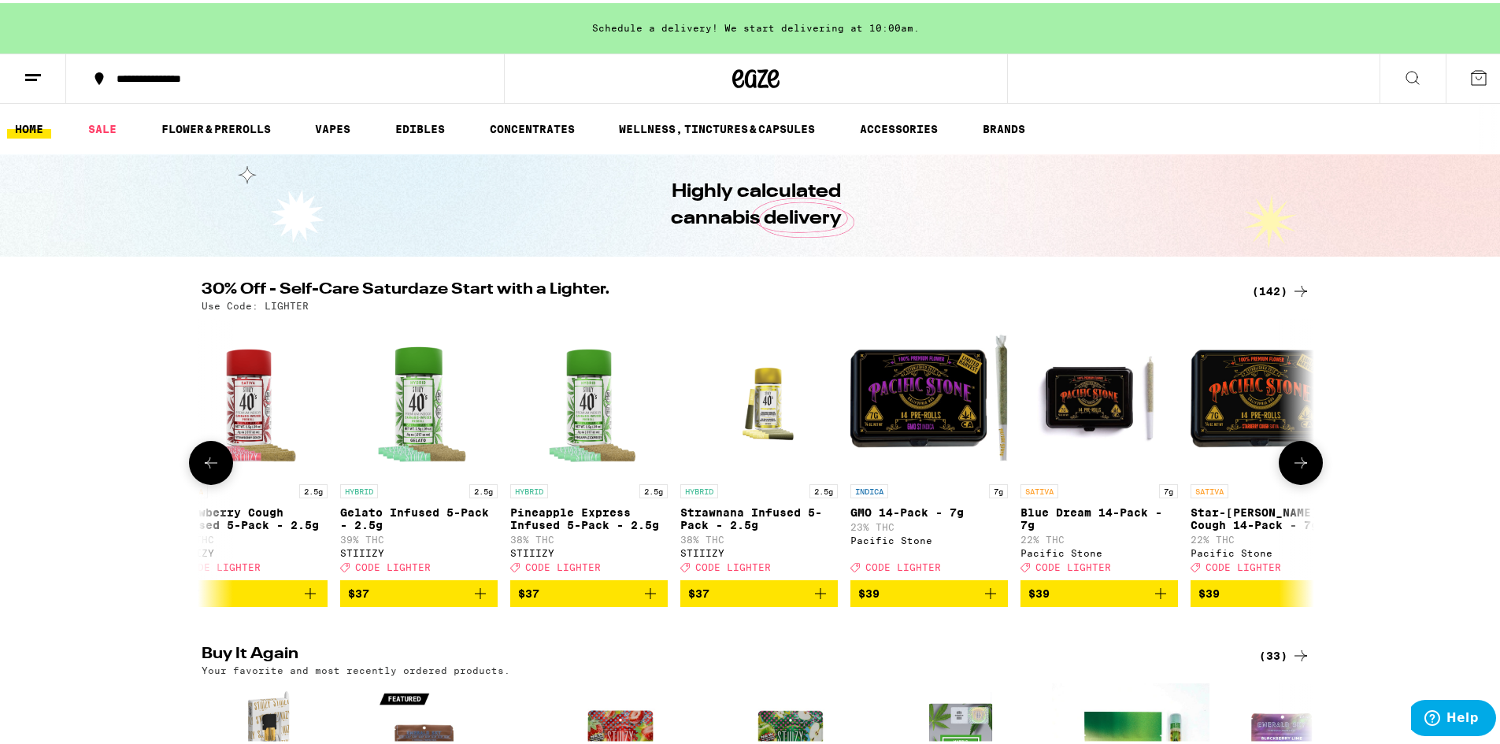
click at [1307, 467] on button at bounding box center [1301, 460] width 44 height 44
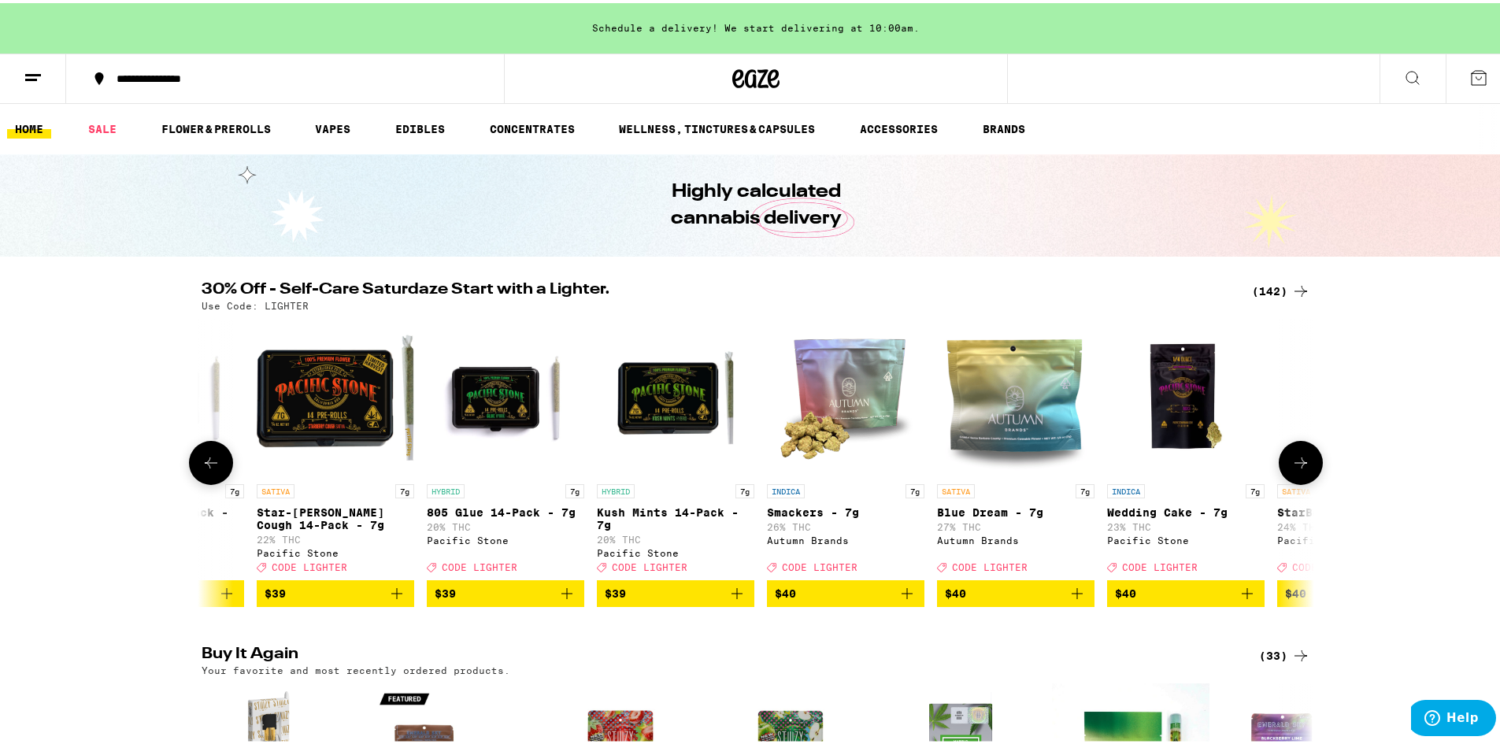
scroll to position [0, 19675]
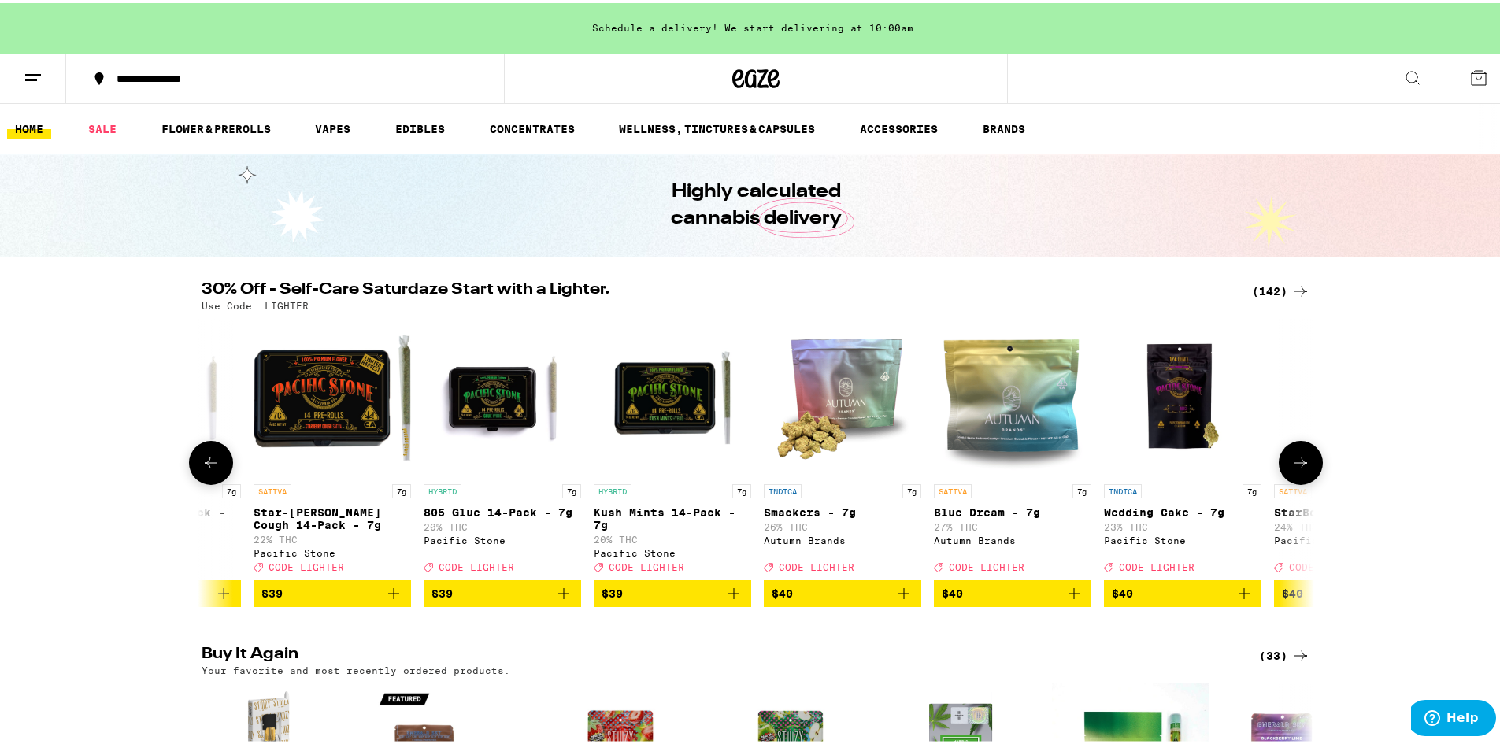
click at [1314, 467] on button at bounding box center [1301, 460] width 44 height 44
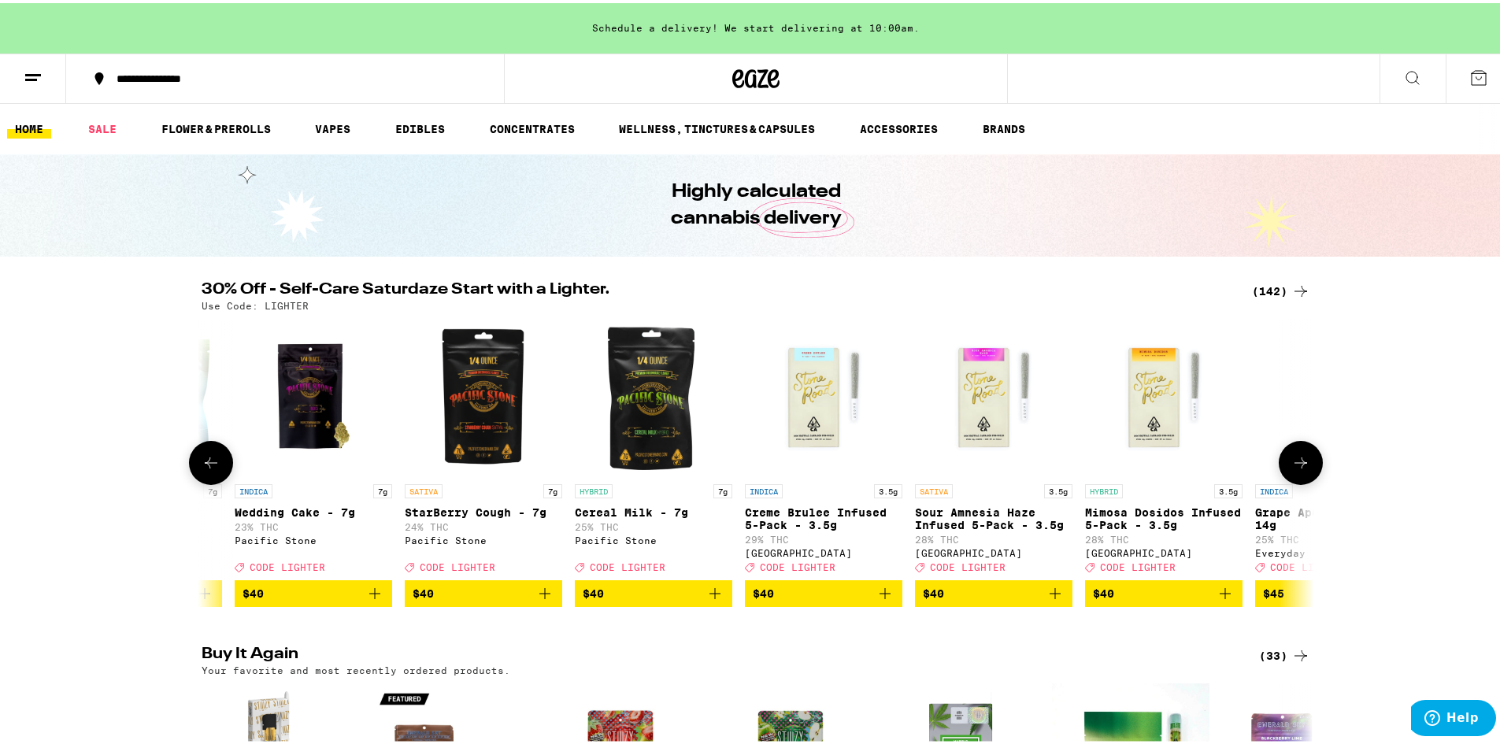
scroll to position [0, 20612]
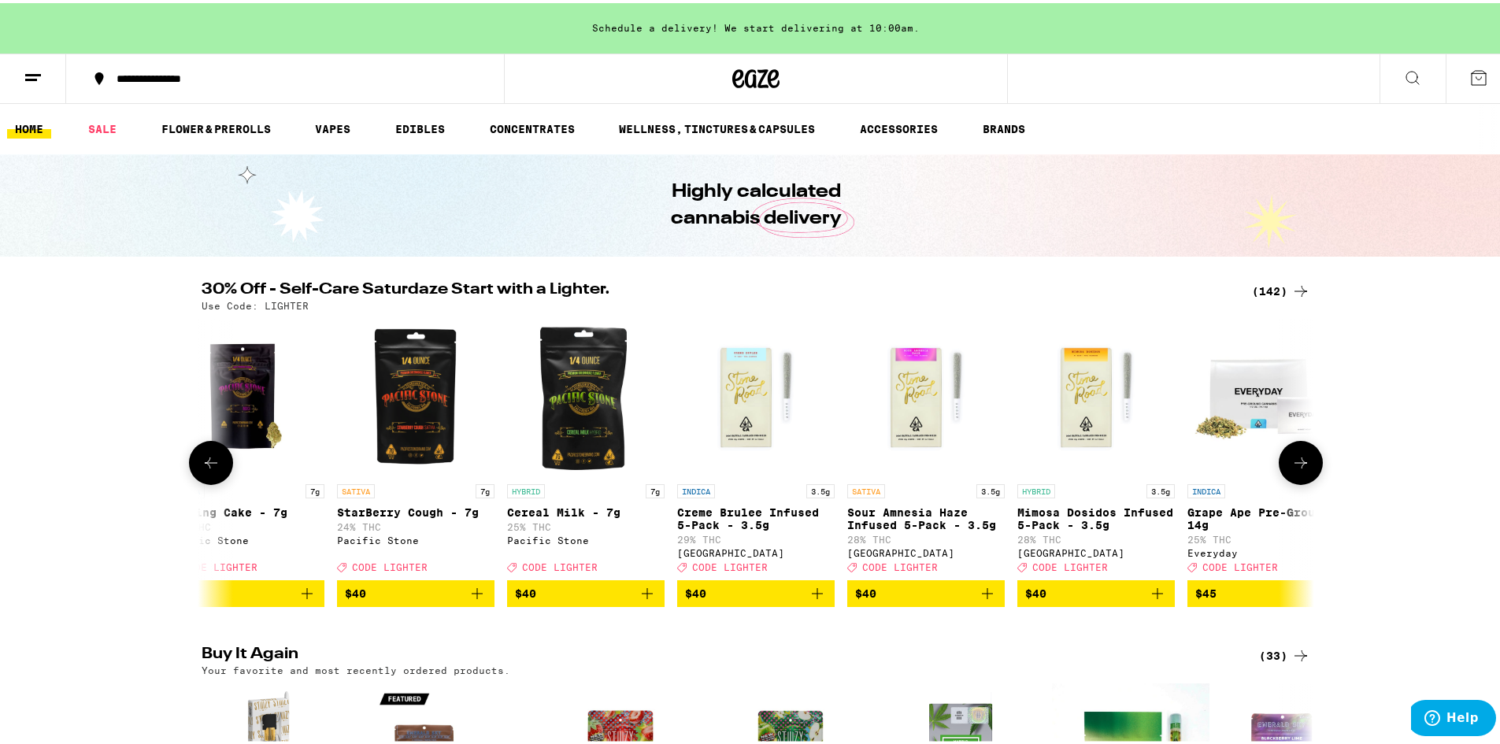
click at [1304, 469] on icon at bounding box center [1300, 459] width 19 height 19
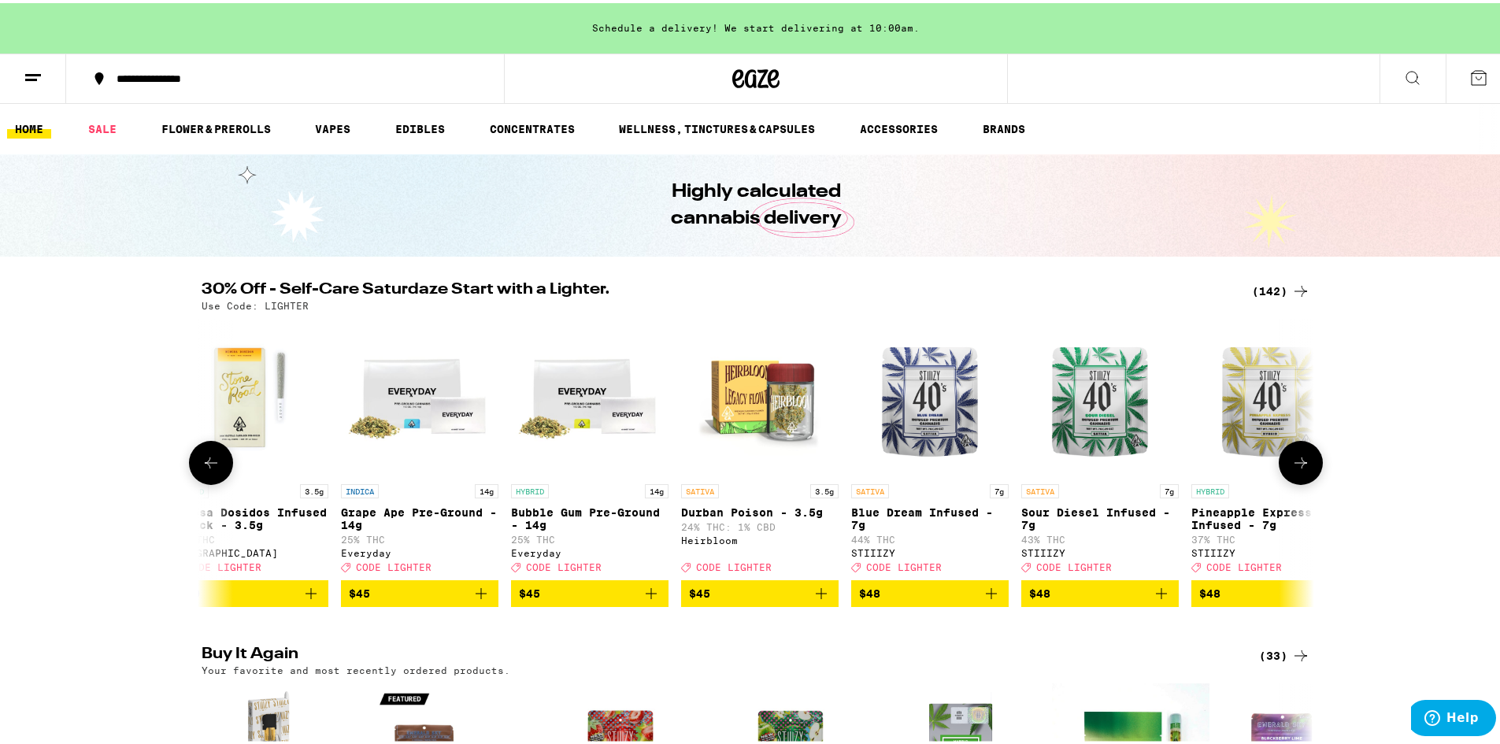
scroll to position [0, 21549]
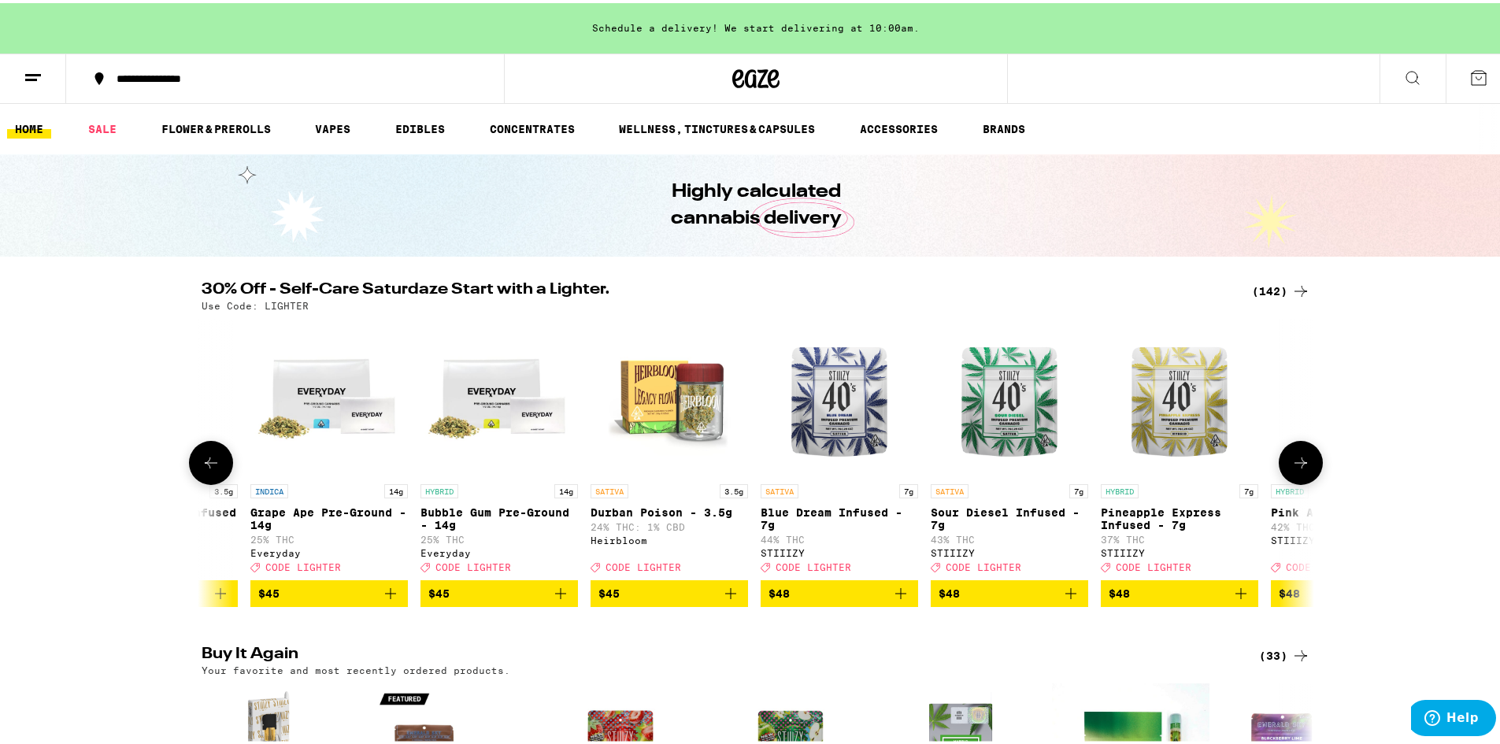
click at [1304, 469] on icon at bounding box center [1300, 459] width 19 height 19
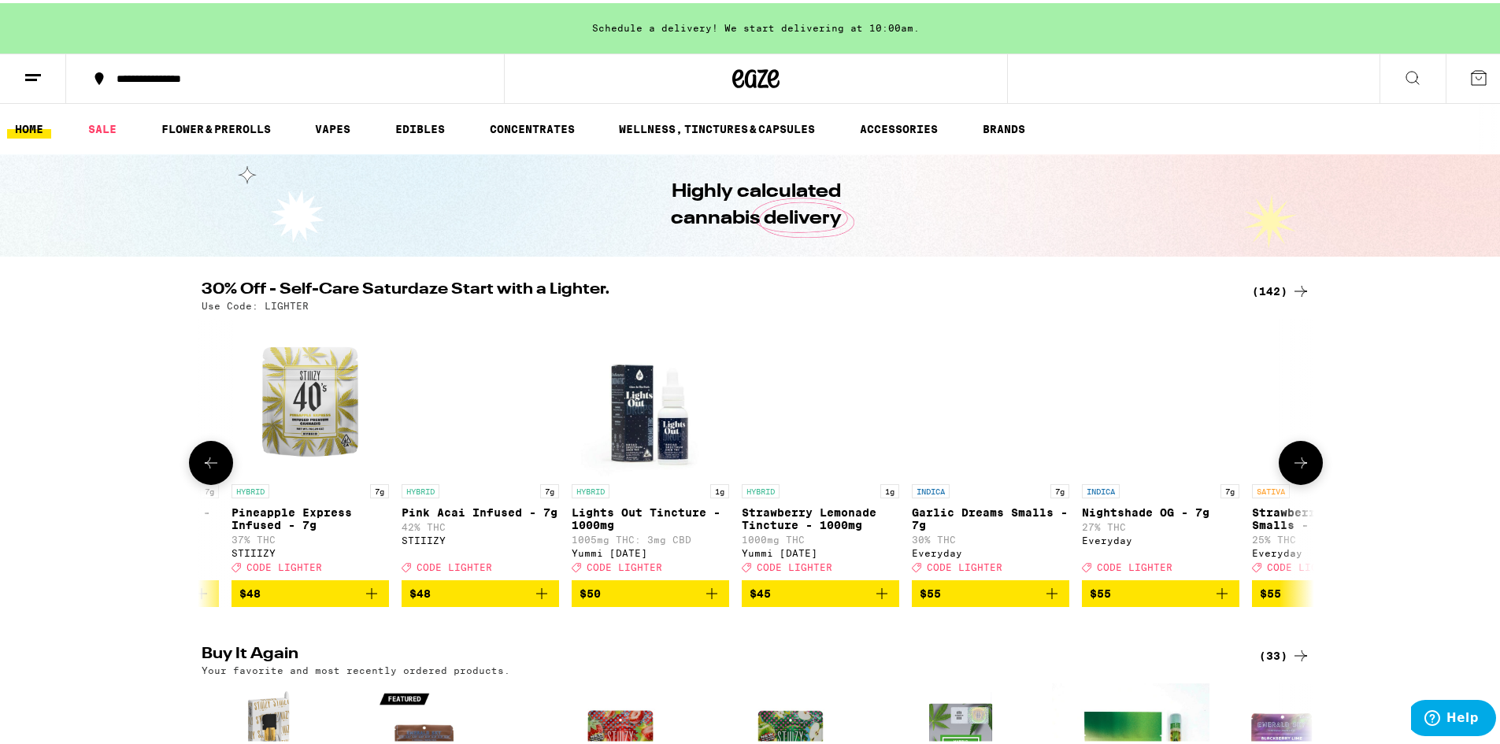
scroll to position [0, 22486]
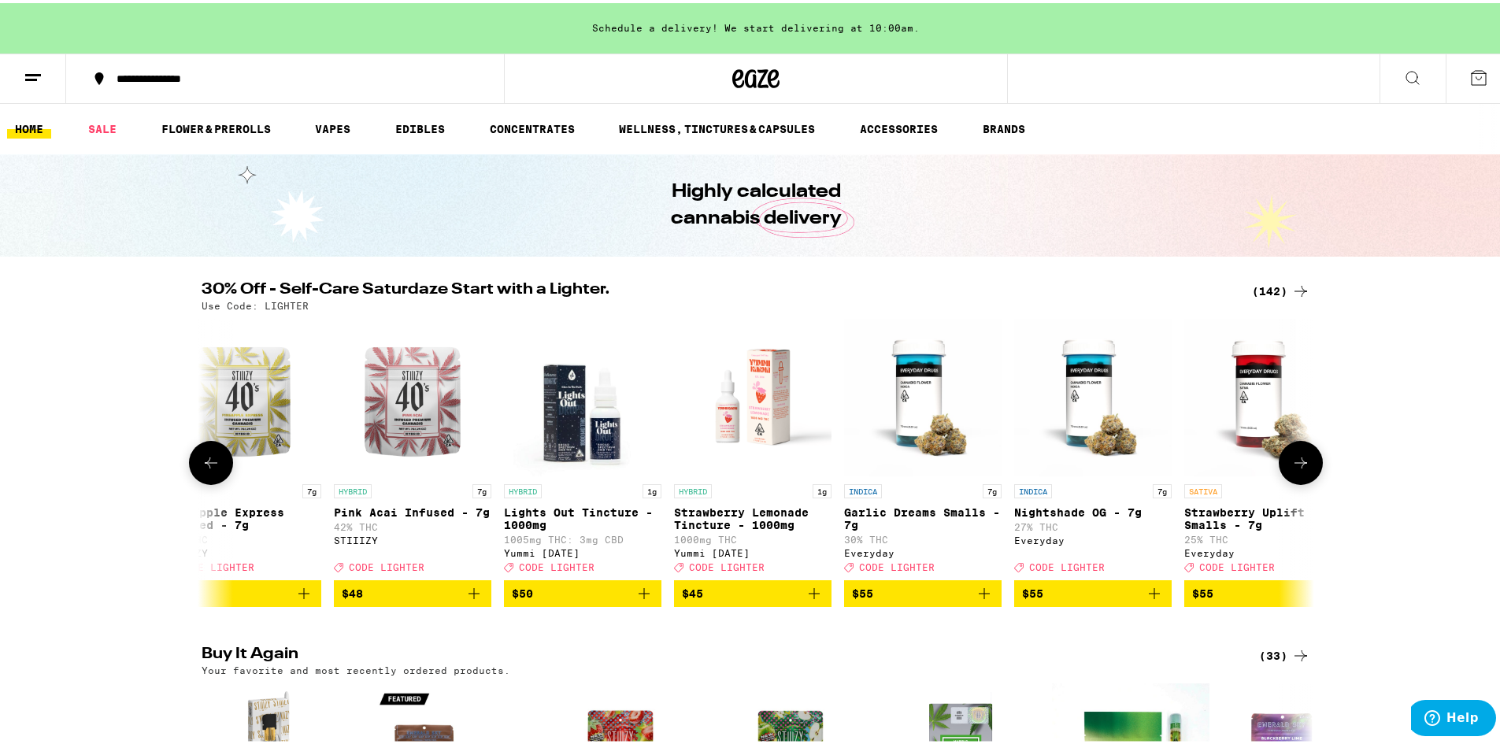
click at [1304, 469] on icon at bounding box center [1300, 459] width 19 height 19
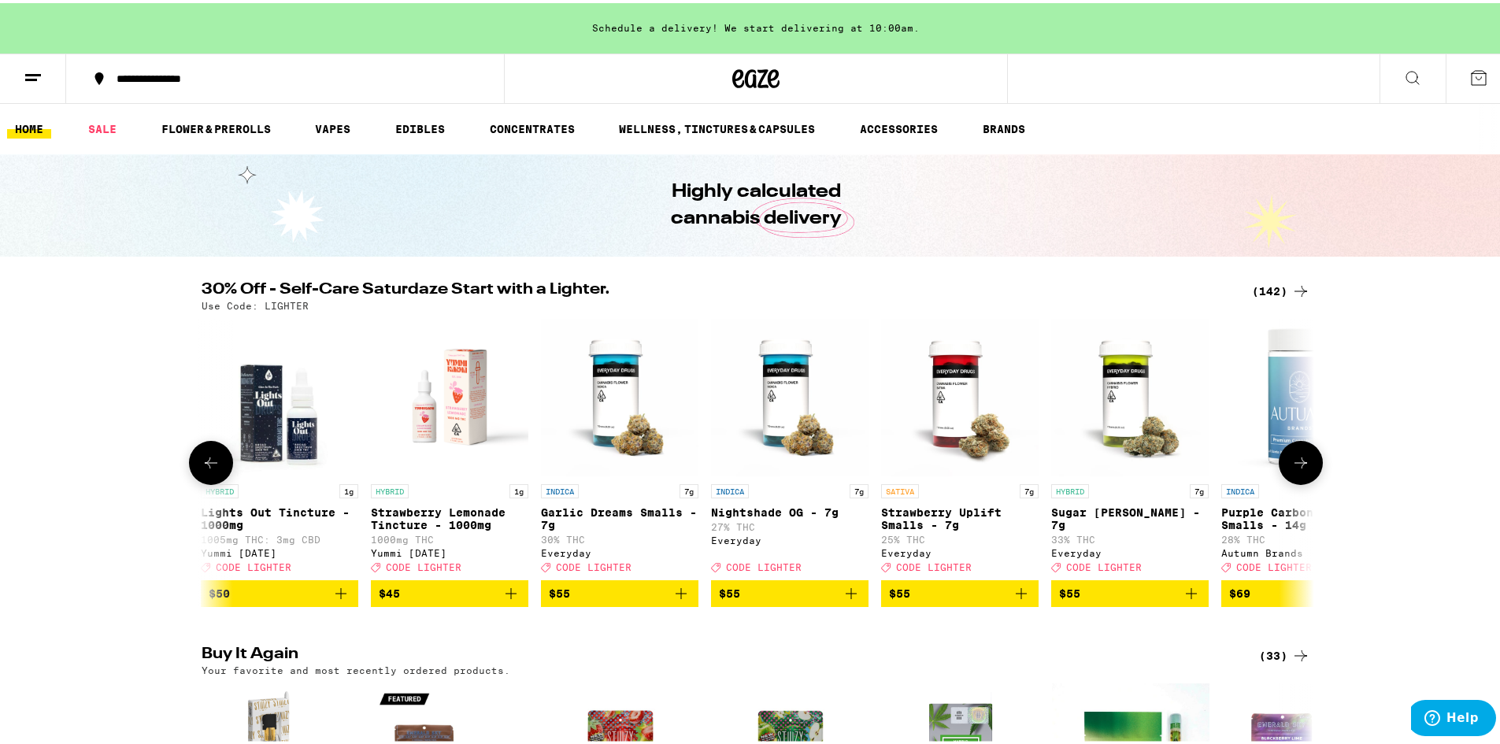
scroll to position [0, 23040]
